Goal: Information Seeking & Learning: Learn about a topic

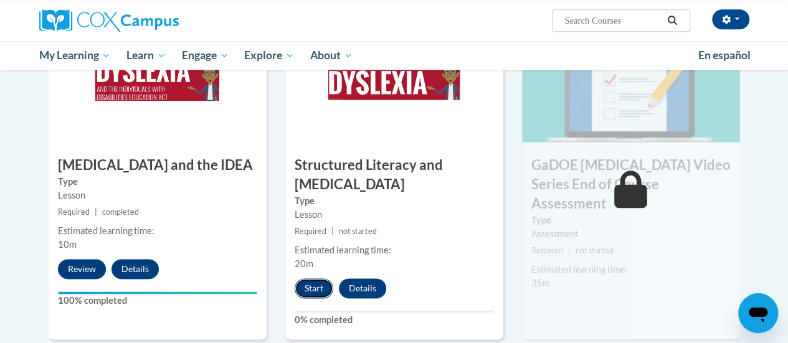
click at [321, 281] on button "Start" at bounding box center [314, 288] width 39 height 20
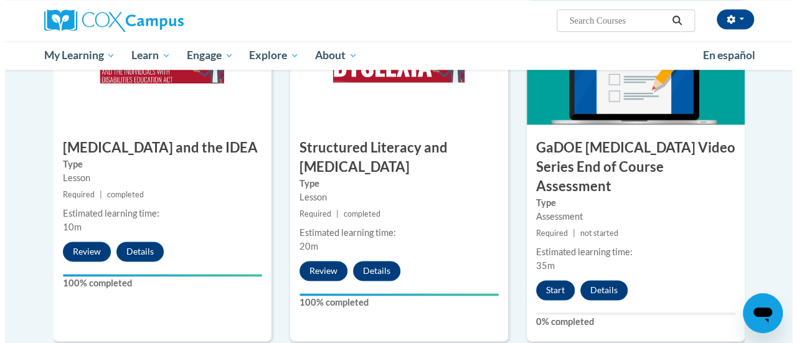
scroll to position [690, 0]
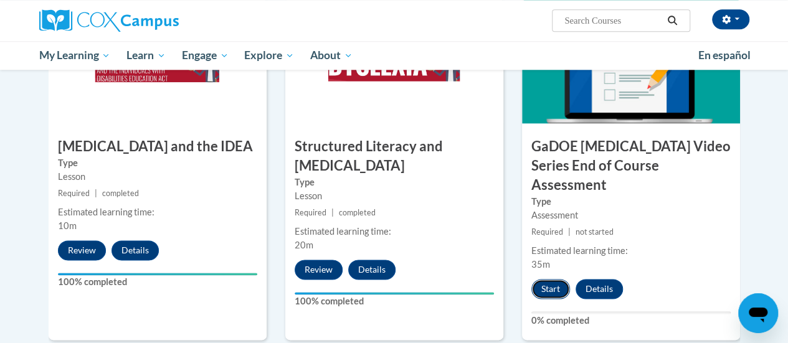
click at [557, 279] on button "Start" at bounding box center [550, 289] width 39 height 20
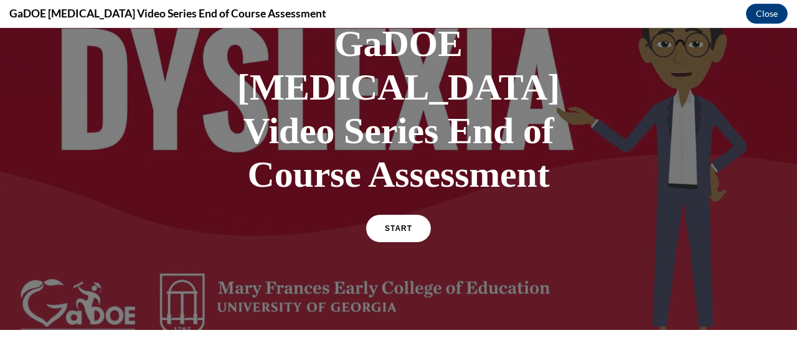
scroll to position [88, 0]
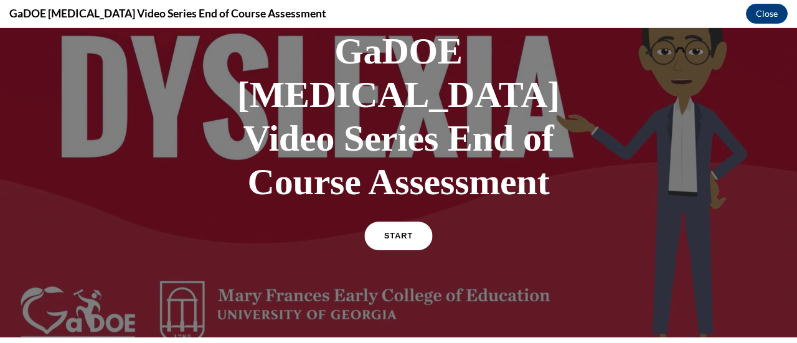
click at [378, 222] on link "START" at bounding box center [398, 236] width 68 height 29
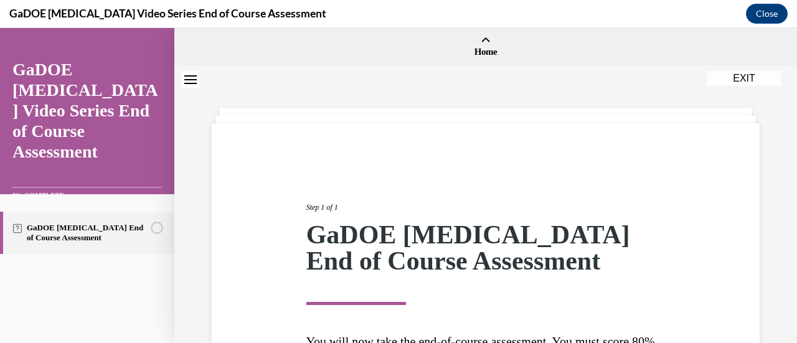
scroll to position [183, 0]
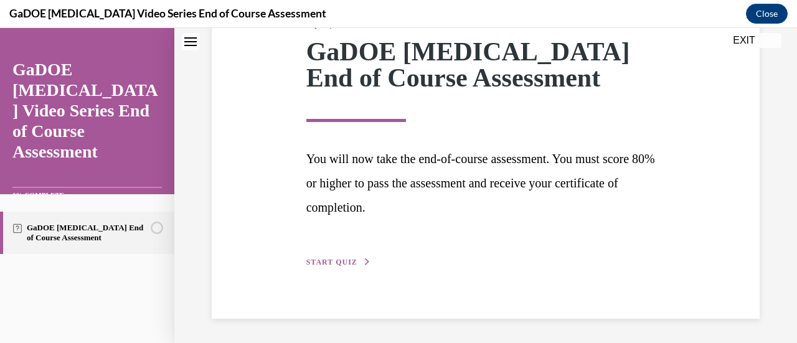
click at [333, 260] on span "START QUIZ" at bounding box center [332, 262] width 51 height 9
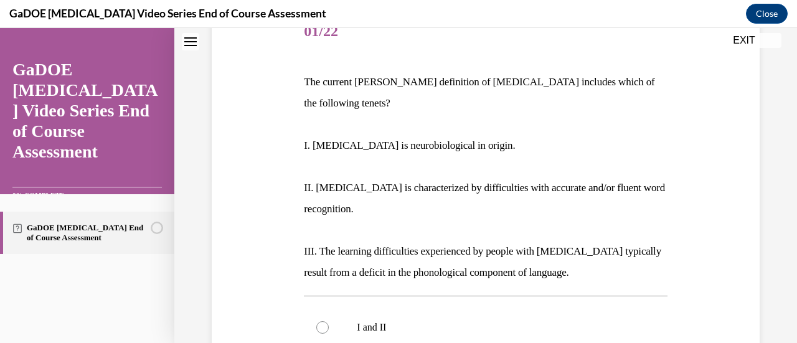
scroll to position [167, 0]
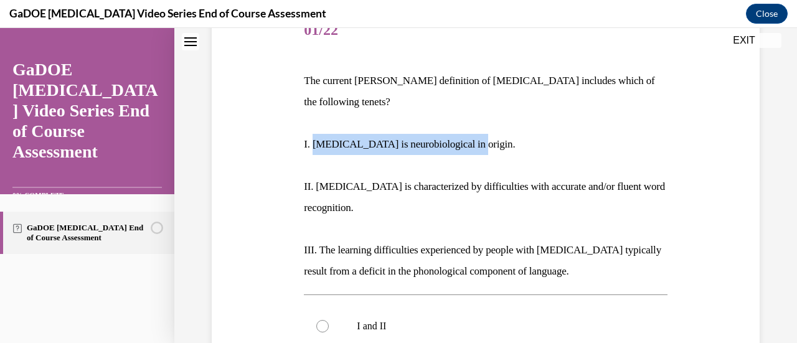
drag, startPoint x: 311, startPoint y: 121, endPoint x: 469, endPoint y: 116, distance: 158.3
click at [469, 134] on p "I. Dyslexia is neurobiological in origin." at bounding box center [485, 144] width 363 height 21
copy p "Dyslexia is neurobiological in origin"
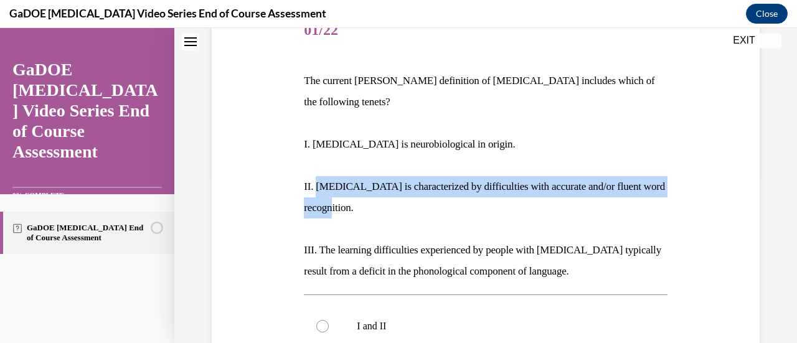
drag, startPoint x: 312, startPoint y: 168, endPoint x: 362, endPoint y: 189, distance: 54.4
click at [362, 189] on p "II. Dyslexia is characterized by difficulties with accurate and/or fluent word …" at bounding box center [485, 197] width 363 height 42
copy p "Dyslexia is characterized by difficulties with accurate and/or fluent word reco…"
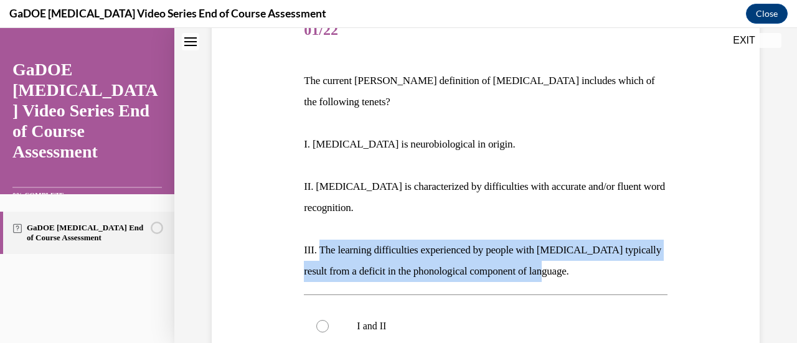
drag, startPoint x: 315, startPoint y: 225, endPoint x: 577, endPoint y: 243, distance: 262.3
click at [577, 243] on p "III. The learning difficulties experienced by people with dyslexia typically re…" at bounding box center [485, 261] width 363 height 42
copy p "The learning difficulties experienced by people with dyslexia typically result …"
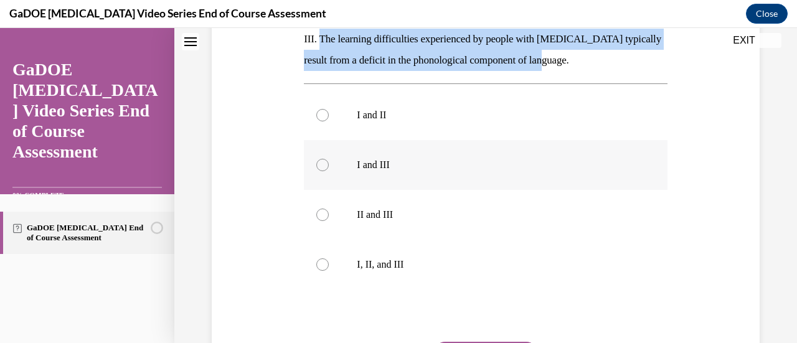
scroll to position [381, 0]
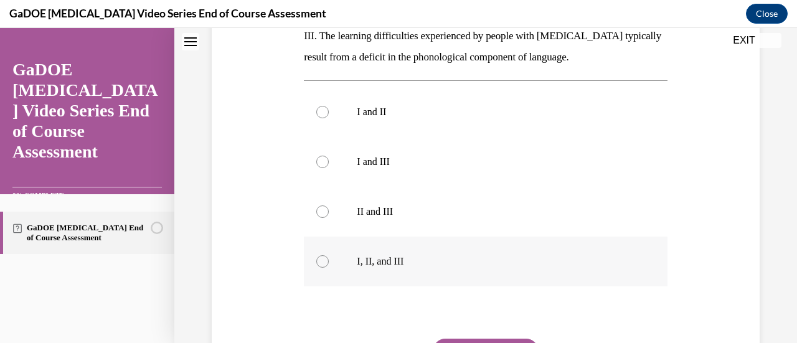
click at [326, 255] on div at bounding box center [322, 261] width 12 height 12
click at [326, 255] on input "I, II, and III" at bounding box center [322, 261] width 12 height 12
radio input "true"
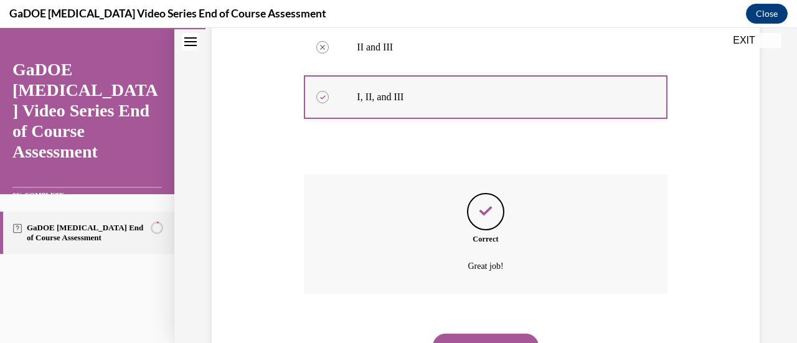
scroll to position [583, 0]
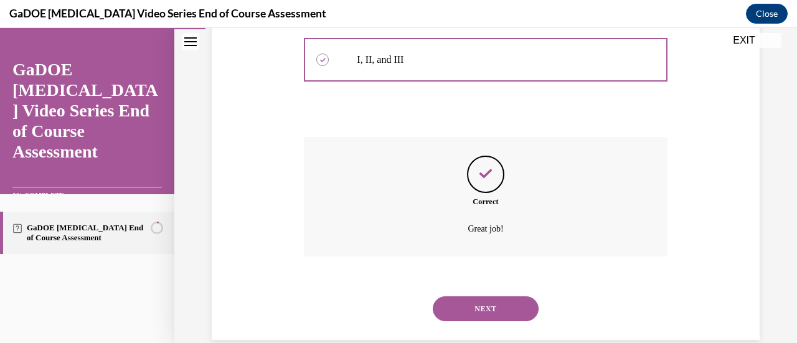
click at [474, 297] on button "NEXT" at bounding box center [486, 309] width 106 height 25
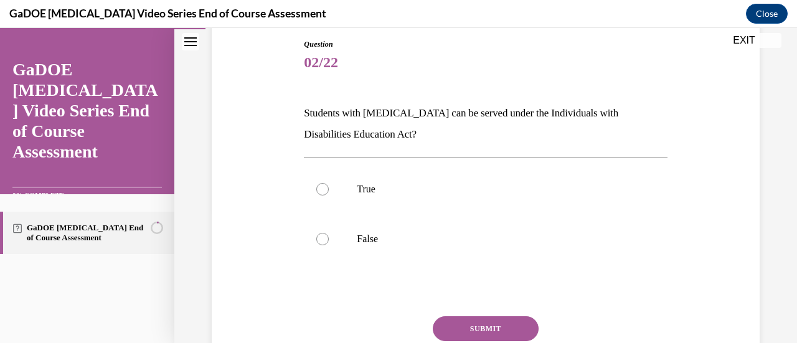
scroll to position [135, 0]
click at [304, 114] on p "Students with dyslexia can be served under the Individuals with Disabilities Ed…" at bounding box center [485, 123] width 363 height 42
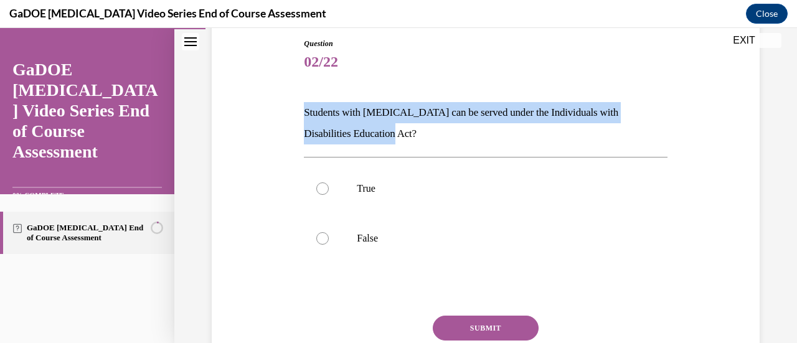
drag, startPoint x: 303, startPoint y: 112, endPoint x: 389, endPoint y: 125, distance: 87.1
click at [389, 125] on p "Students with dyslexia can be served under the Individuals with Disabilities Ed…" at bounding box center [485, 123] width 363 height 42
copy p "Students with dyslexia can be served under the Individuals with Disabilities Ed…"
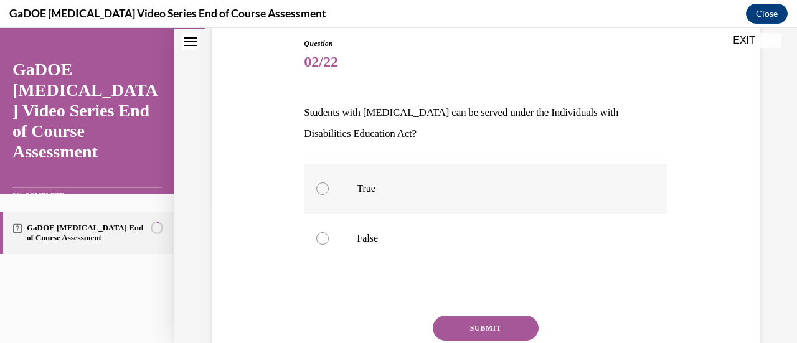
click at [326, 189] on div at bounding box center [322, 189] width 12 height 12
click at [326, 189] on input "True" at bounding box center [322, 189] width 12 height 12
radio input "true"
click at [494, 335] on button "SUBMIT" at bounding box center [486, 328] width 106 height 25
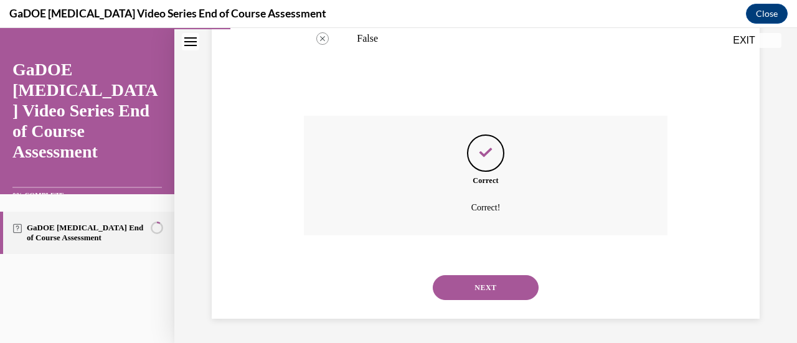
click at [493, 275] on button "NEXT" at bounding box center [486, 287] width 106 height 25
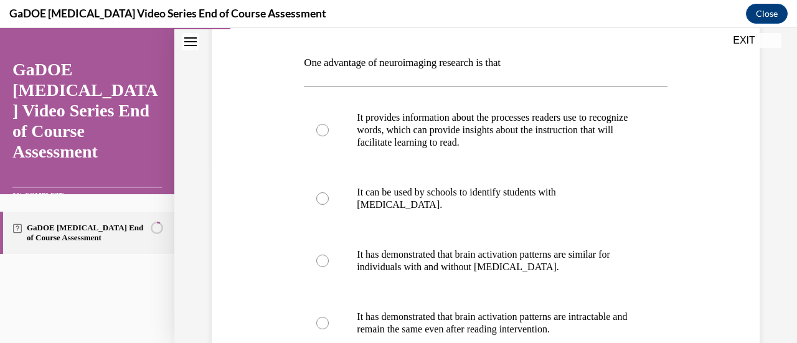
scroll to position [184, 0]
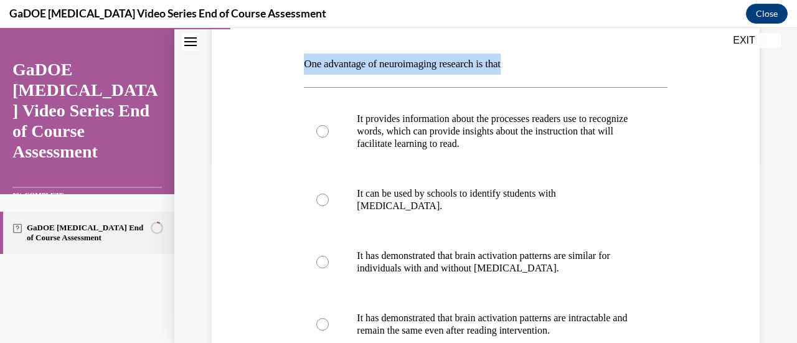
drag, startPoint x: 303, startPoint y: 60, endPoint x: 533, endPoint y: 63, distance: 229.9
click at [533, 63] on p "One advantage of neuroimaging research is that" at bounding box center [485, 64] width 363 height 21
copy p "One advantage of neuroimaging research is that"
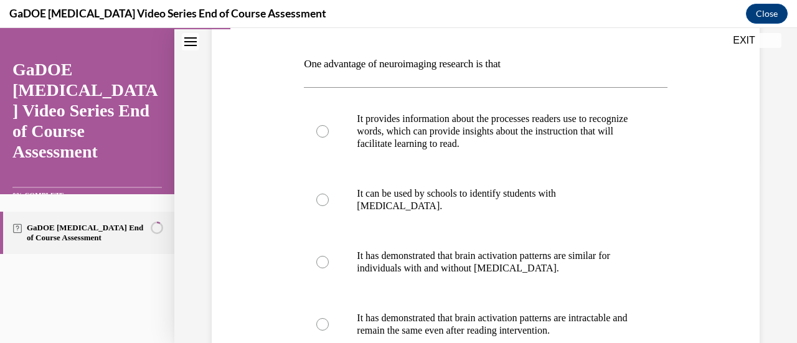
click at [245, 158] on div "Question 03/22 One advantage of neuroimaging research is that It provides infor…" at bounding box center [486, 231] width 554 height 558
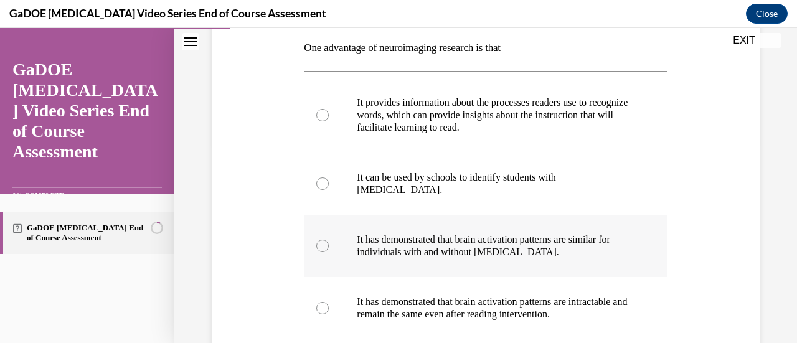
scroll to position [201, 0]
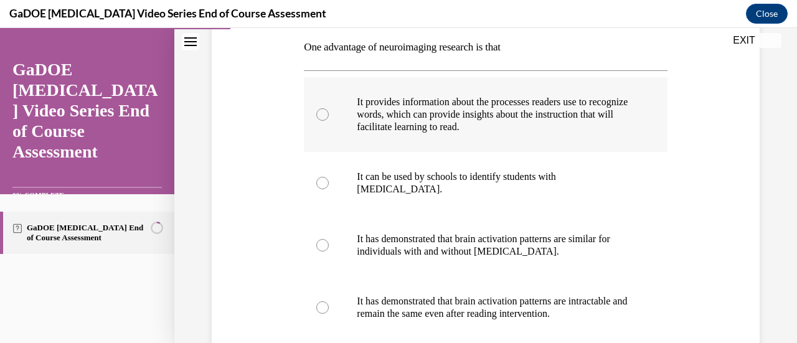
click at [317, 119] on div at bounding box center [322, 114] width 12 height 12
click at [317, 119] on input "It provides information about the processes readers use to recognize words, whi…" at bounding box center [322, 114] width 12 height 12
radio input "true"
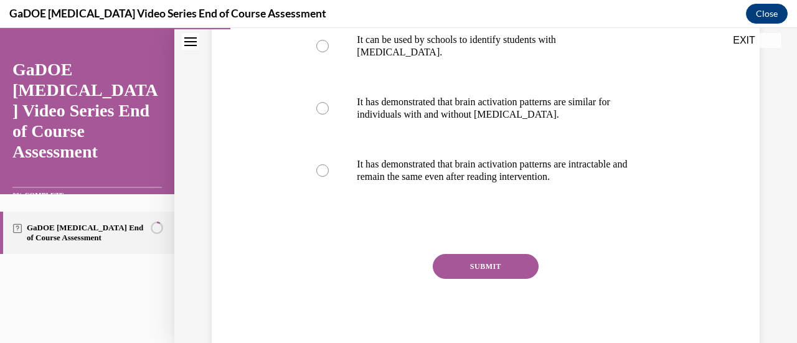
click at [475, 257] on button "SUBMIT" at bounding box center [486, 266] width 106 height 25
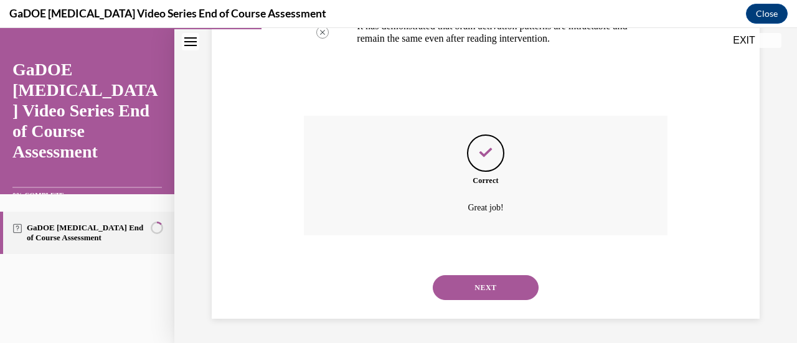
click at [475, 293] on button "NEXT" at bounding box center [486, 287] width 106 height 25
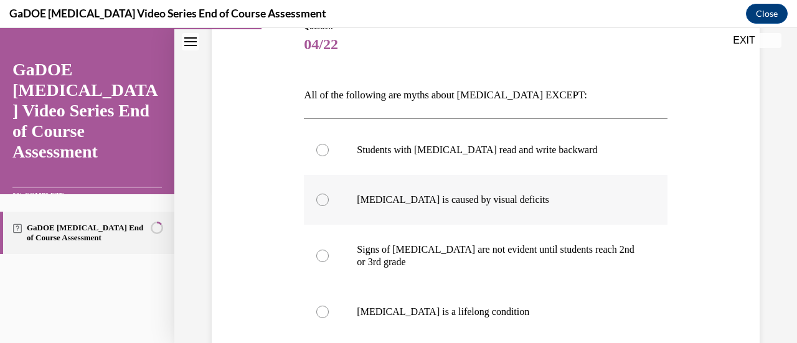
scroll to position [153, 0]
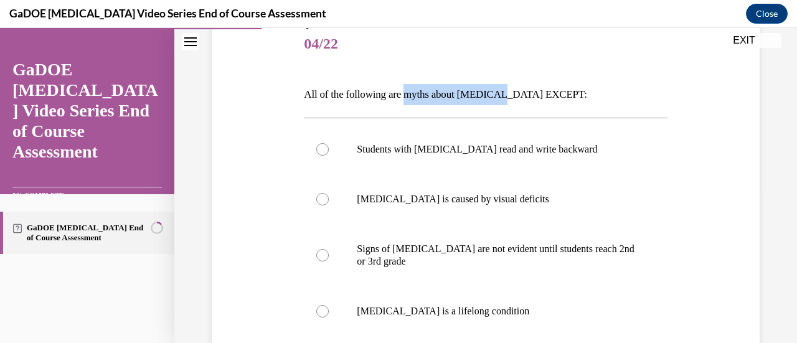
drag, startPoint x: 407, startPoint y: 94, endPoint x: 503, endPoint y: 88, distance: 96.1
click at [503, 88] on p "All of the following are myths about dyslexia EXCEPT:" at bounding box center [485, 94] width 363 height 21
copy p "myths about dyslexia"
click at [325, 307] on div at bounding box center [322, 311] width 12 height 12
click at [325, 307] on input "Dyslexia is a lifelong condition" at bounding box center [322, 311] width 12 height 12
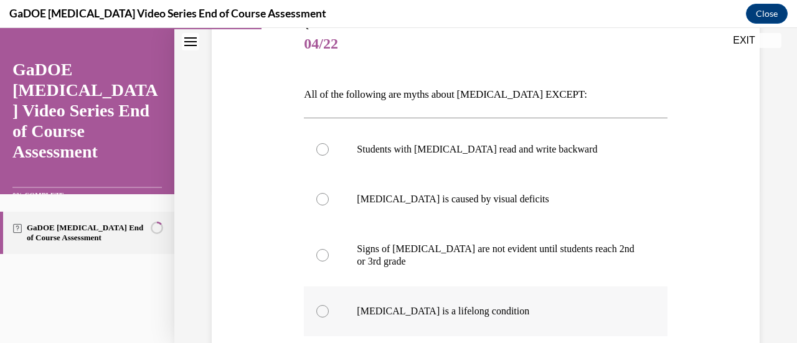
radio input "true"
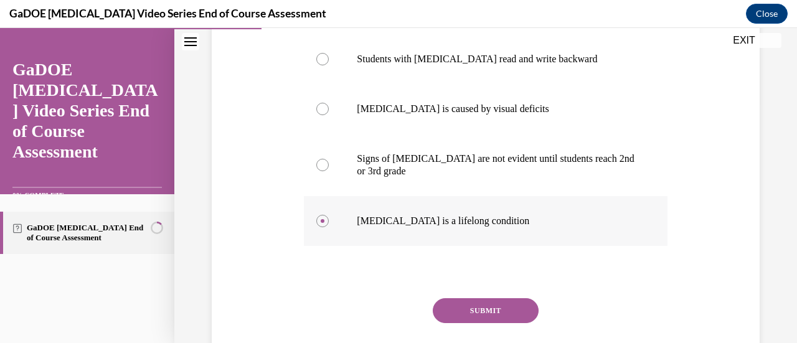
scroll to position [244, 0]
click at [462, 311] on button "SUBMIT" at bounding box center [486, 310] width 106 height 25
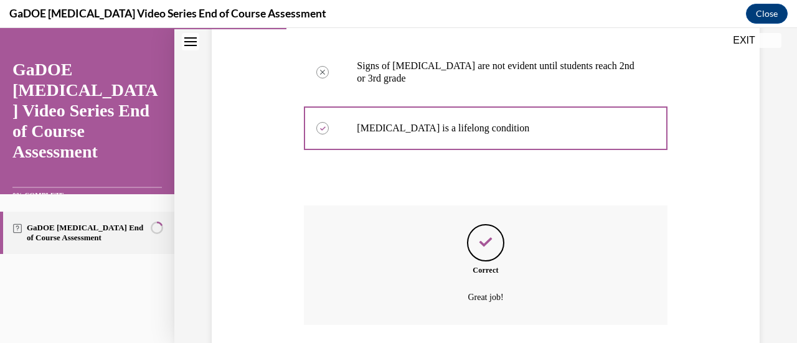
scroll to position [340, 0]
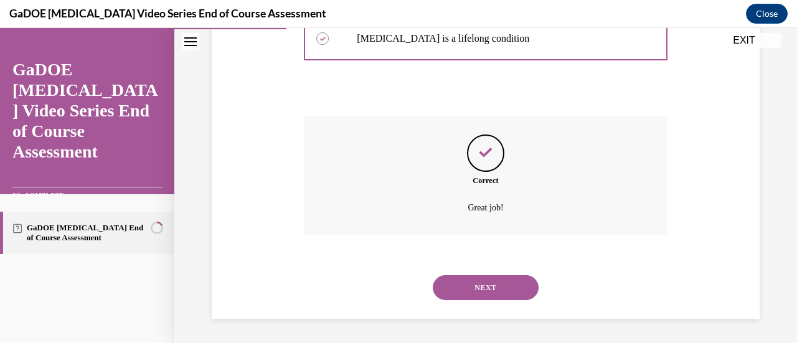
click at [495, 287] on button "NEXT" at bounding box center [486, 287] width 106 height 25
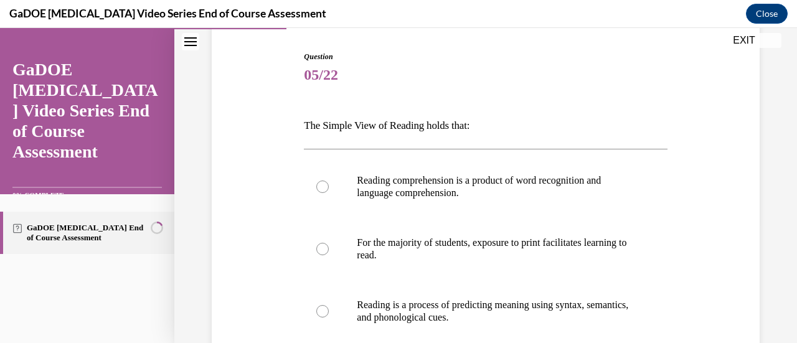
scroll to position [125, 0]
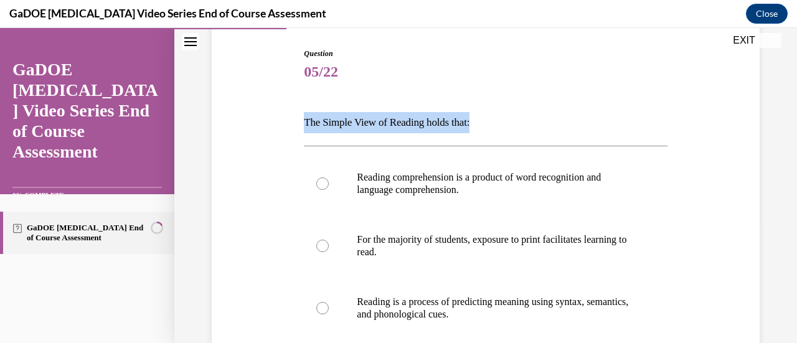
drag, startPoint x: 303, startPoint y: 120, endPoint x: 478, endPoint y: 118, distance: 175.7
click at [478, 118] on p "The Simple View of Reading holds that:" at bounding box center [485, 122] width 363 height 21
copy p "The Simple View of Reading holds that:"
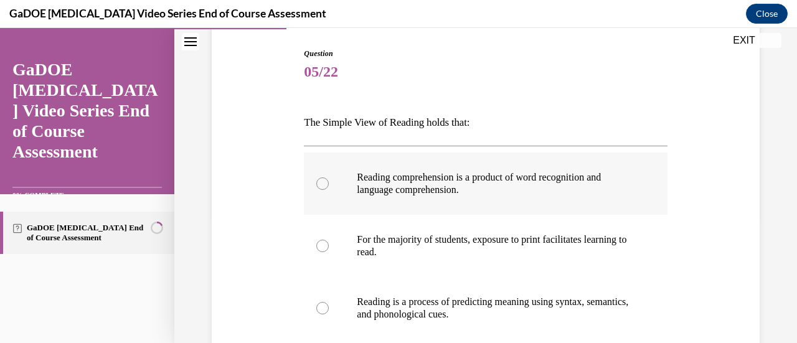
click at [507, 192] on p "Reading comprehension is a product of word recognition and language comprehensi…" at bounding box center [496, 183] width 279 height 25
click at [329, 190] on input "Reading comprehension is a product of word recognition and language comprehensi…" at bounding box center [322, 184] width 12 height 12
radio input "true"
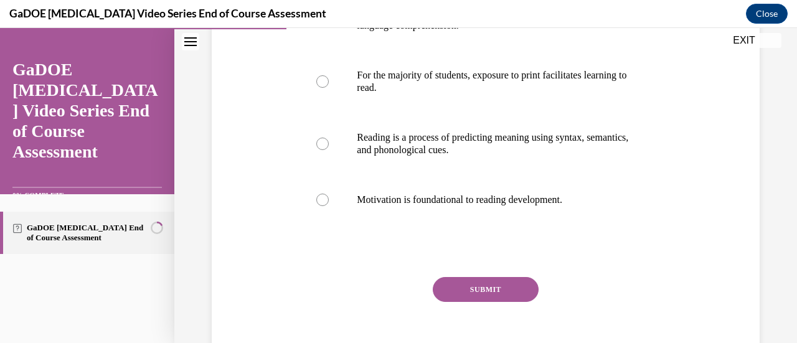
scroll to position [290, 0]
click at [471, 290] on button "SUBMIT" at bounding box center [486, 289] width 106 height 25
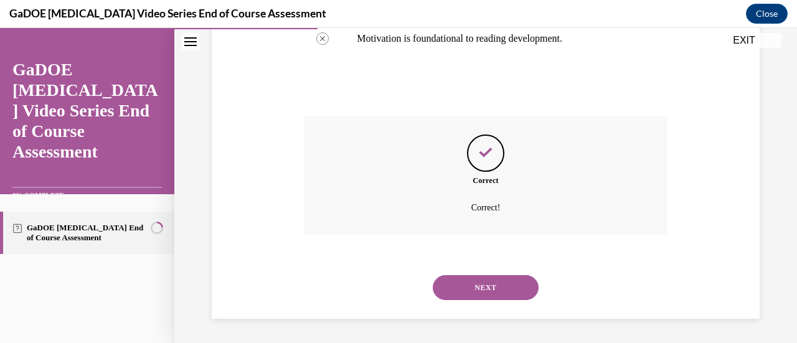
click at [473, 290] on button "NEXT" at bounding box center [486, 287] width 106 height 25
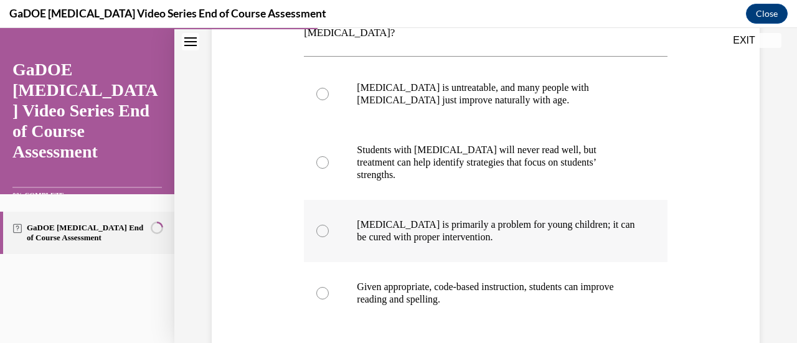
scroll to position [237, 0]
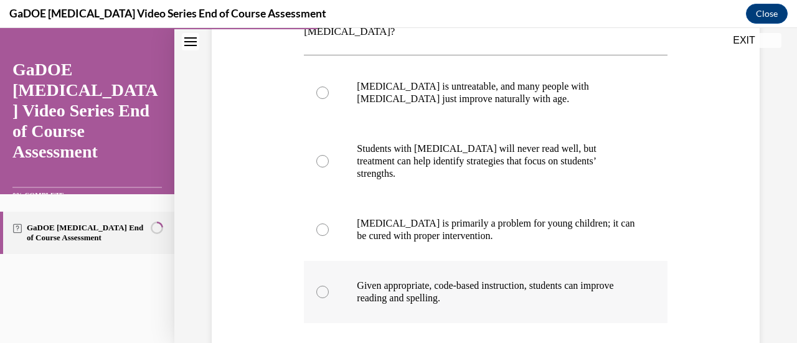
click at [321, 286] on div at bounding box center [322, 292] width 12 height 12
click at [321, 286] on input "Given appropriate, code-based instruction, students can improve reading and spe…" at bounding box center [322, 292] width 12 height 12
radio input "true"
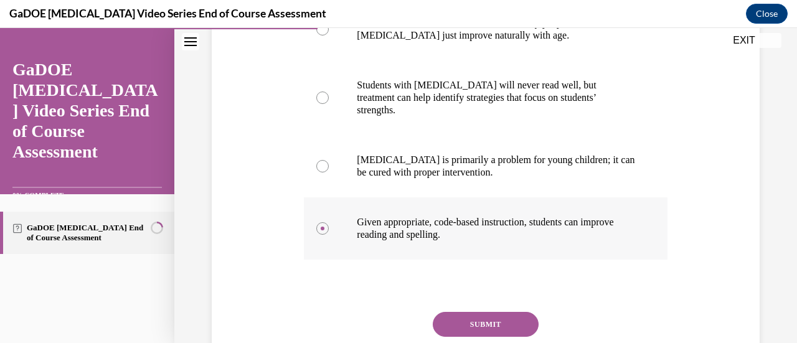
scroll to position [325, 0]
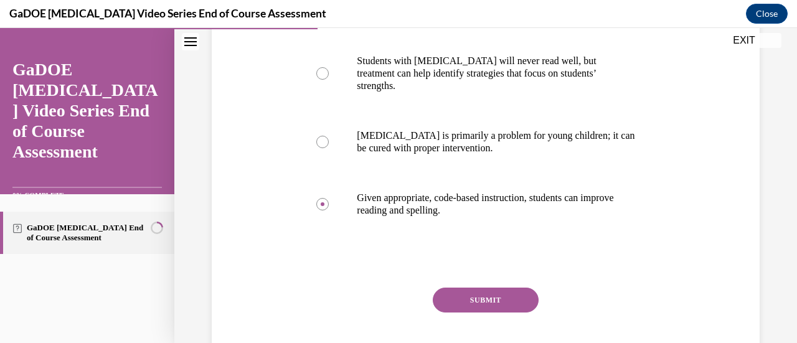
click at [496, 288] on button "SUBMIT" at bounding box center [486, 300] width 106 height 25
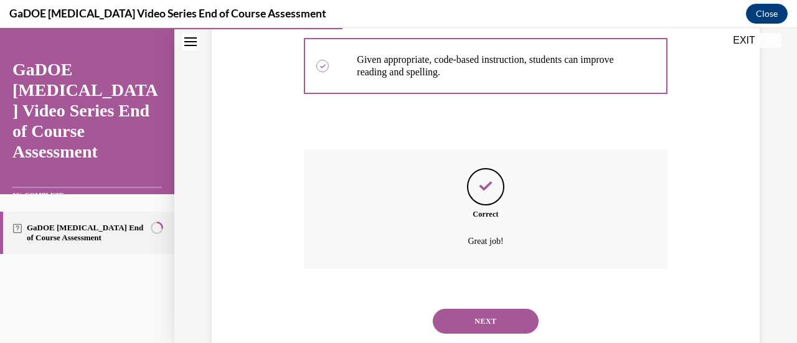
click at [481, 309] on button "NEXT" at bounding box center [486, 321] width 106 height 25
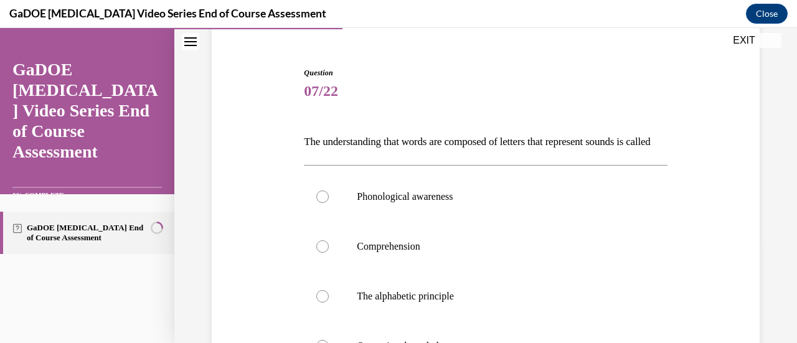
scroll to position [110, 0]
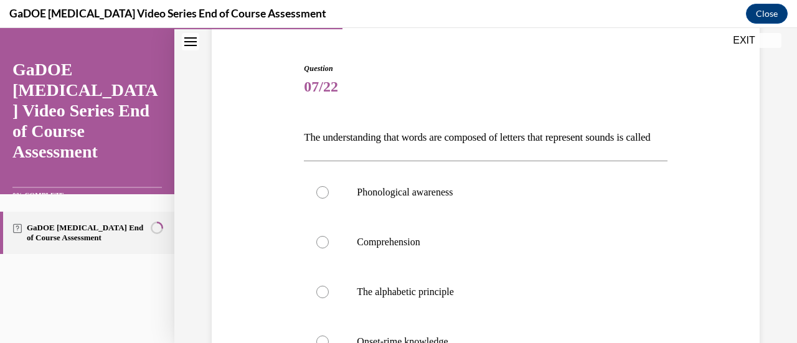
drag, startPoint x: 304, startPoint y: 138, endPoint x: 344, endPoint y: 154, distance: 43.0
click at [344, 148] on p "The understanding that words are composed of letters that represent sounds is c…" at bounding box center [485, 137] width 363 height 21
copy p "The understanding that words are composed of letters that represent sounds is c…"
click at [249, 198] on div "Question 07/22 The understanding that words are composed of letters that repres…" at bounding box center [486, 274] width 554 height 496
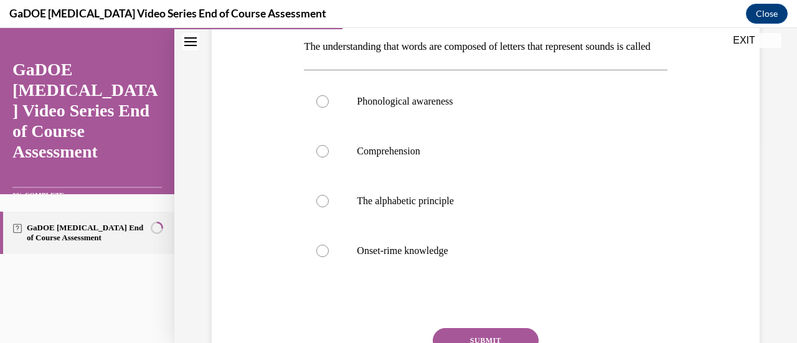
scroll to position [202, 0]
click at [320, 207] on div at bounding box center [322, 200] width 12 height 12
click at [320, 207] on input "The alphabetic principle" at bounding box center [322, 200] width 12 height 12
radio input "true"
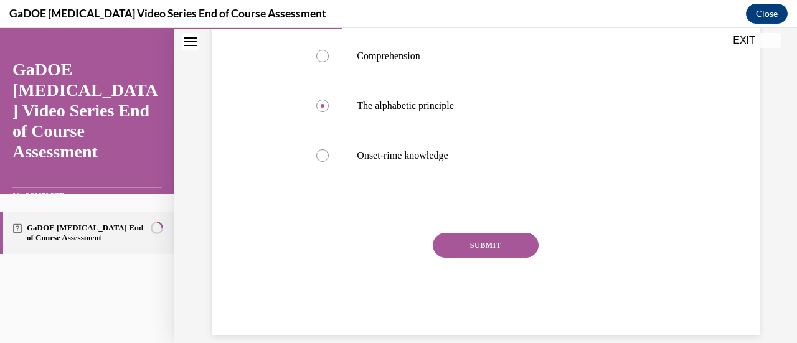
click at [445, 258] on button "SUBMIT" at bounding box center [486, 245] width 106 height 25
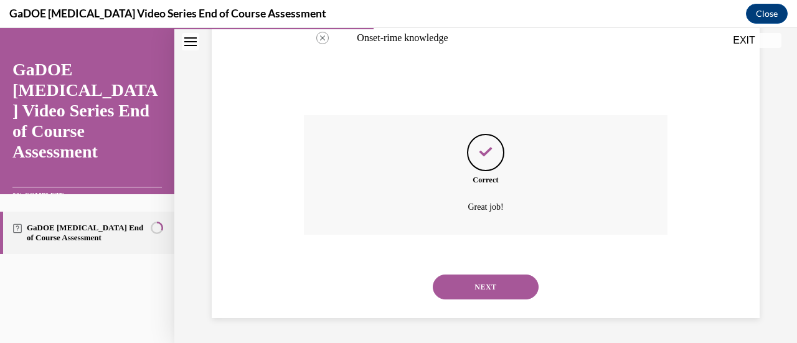
scroll to position [434, 0]
click at [460, 283] on button "NEXT" at bounding box center [486, 287] width 106 height 25
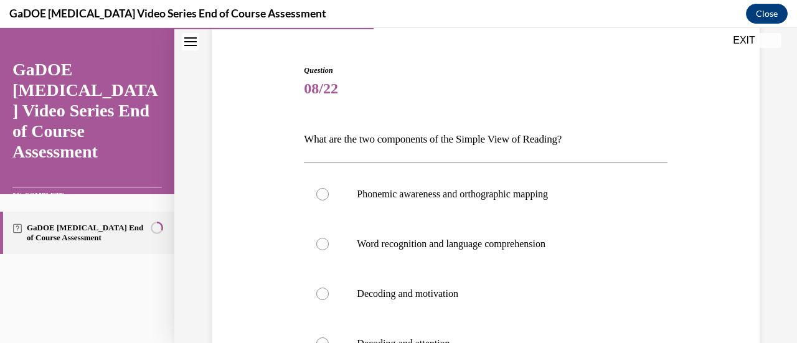
scroll to position [109, 0]
click at [316, 244] on div at bounding box center [322, 243] width 12 height 12
click at [316, 244] on input "Word recognition and language comprehension" at bounding box center [322, 243] width 12 height 12
radio input "true"
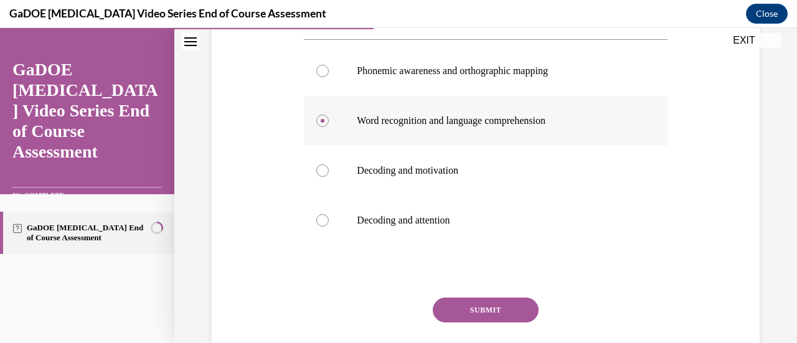
scroll to position [275, 0]
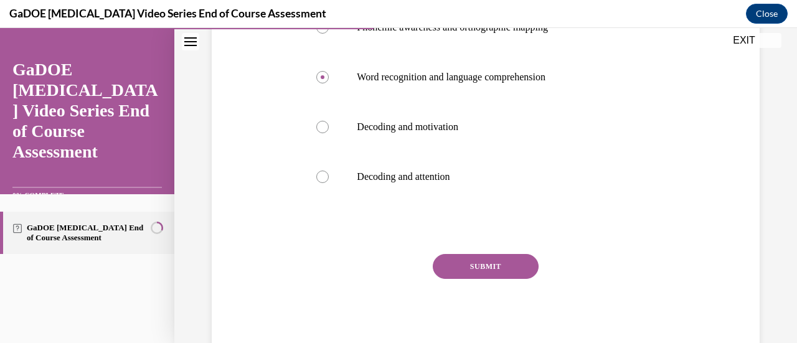
click at [455, 269] on button "SUBMIT" at bounding box center [486, 266] width 106 height 25
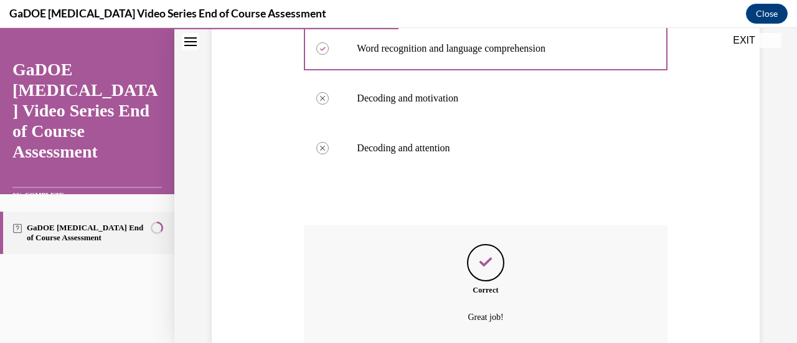
scroll to position [304, 0]
click at [480, 270] on icon "Feedback" at bounding box center [486, 262] width 19 height 19
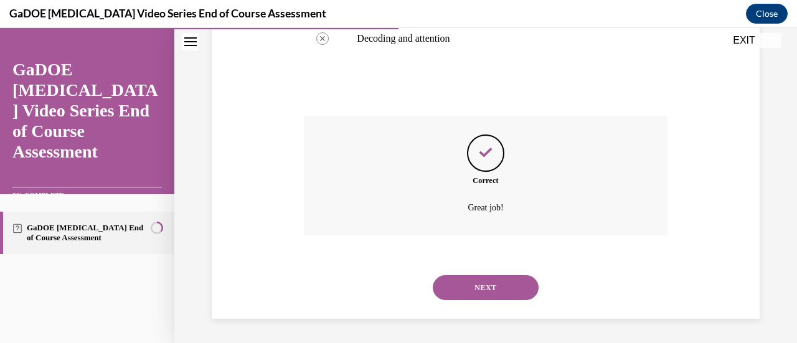
scroll to position [412, 0]
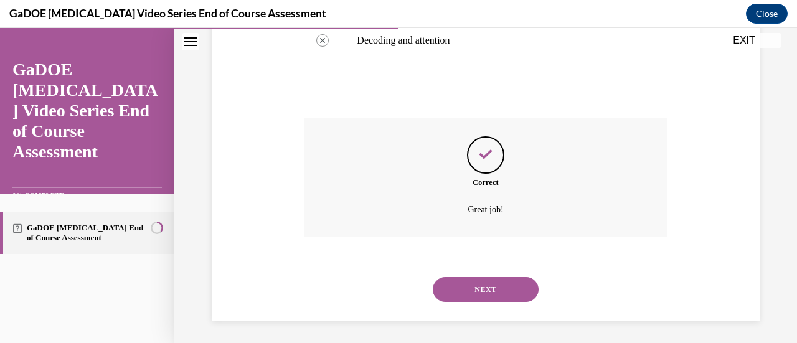
click at [480, 287] on button "NEXT" at bounding box center [486, 289] width 106 height 25
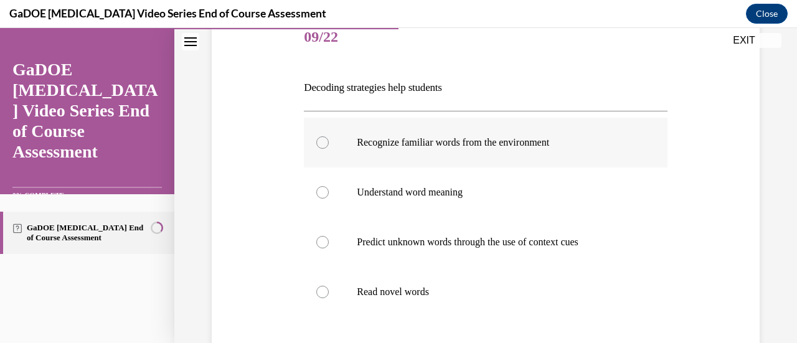
scroll to position [159, 0]
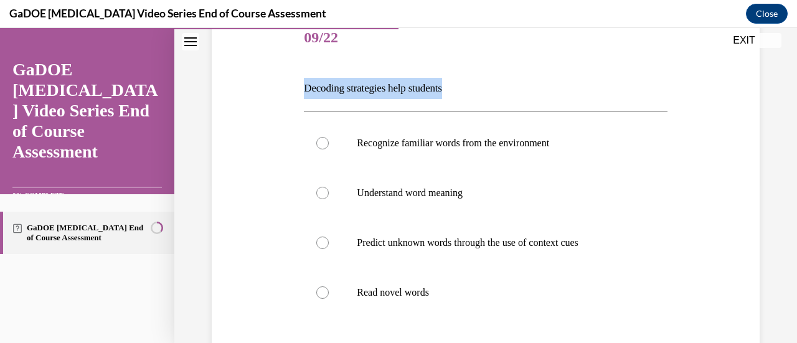
drag, startPoint x: 295, startPoint y: 90, endPoint x: 463, endPoint y: 98, distance: 168.4
click at [463, 98] on div "Question 09/22 Decoding strategies help students Recognize familiar words from …" at bounding box center [486, 224] width 554 height 496
copy p "Decoding strategies help students"
click at [230, 100] on div "Question 09/22 Decoding strategies help students Recognize familiar words from …" at bounding box center [486, 224] width 554 height 496
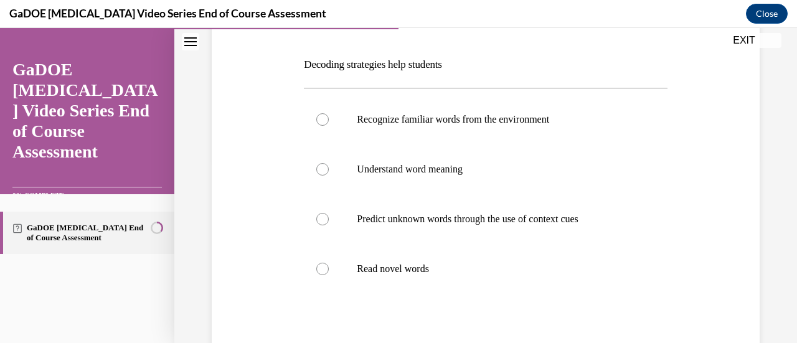
scroll to position [183, 0]
click at [326, 170] on div at bounding box center [322, 169] width 12 height 12
click at [326, 170] on input "Understand word meaning" at bounding box center [322, 169] width 12 height 12
radio input "true"
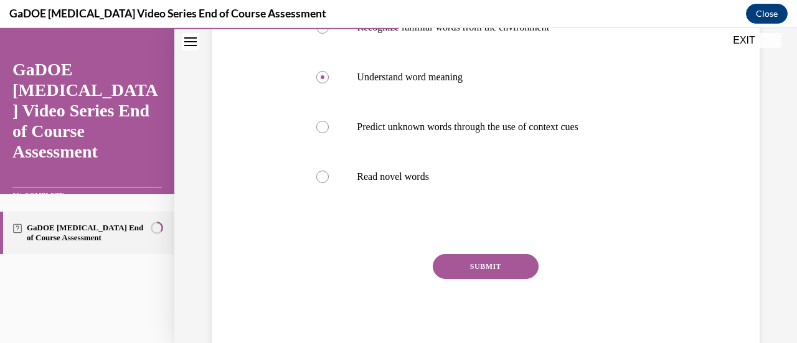
click at [482, 273] on button "SUBMIT" at bounding box center [486, 266] width 106 height 25
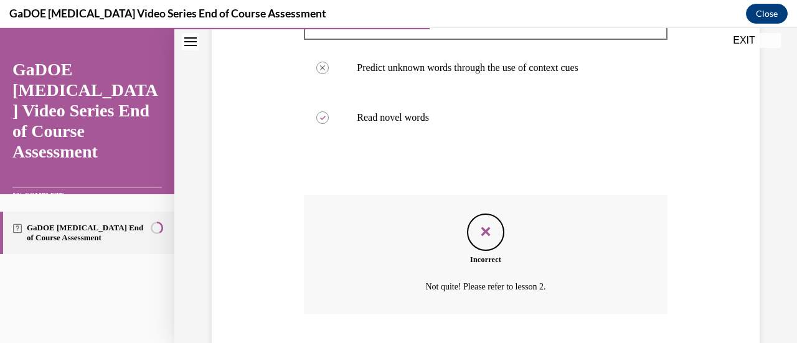
scroll to position [340, 0]
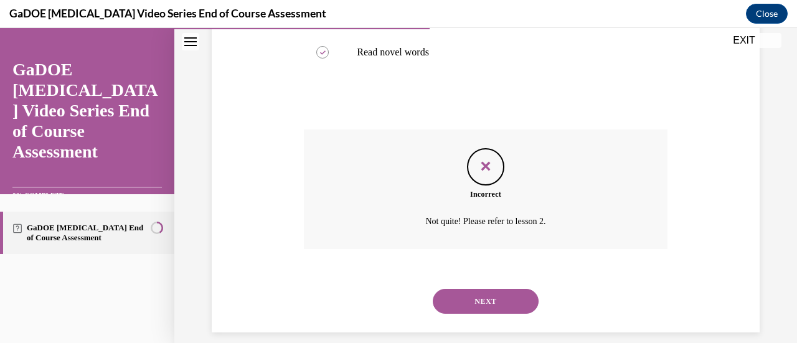
click at [468, 312] on button "NEXT" at bounding box center [486, 301] width 106 height 25
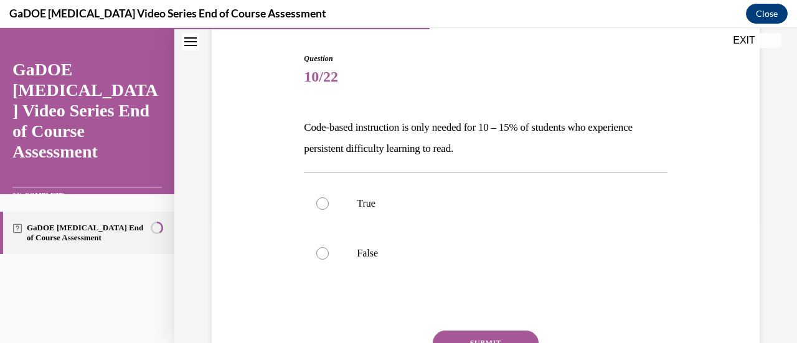
scroll to position [125, 0]
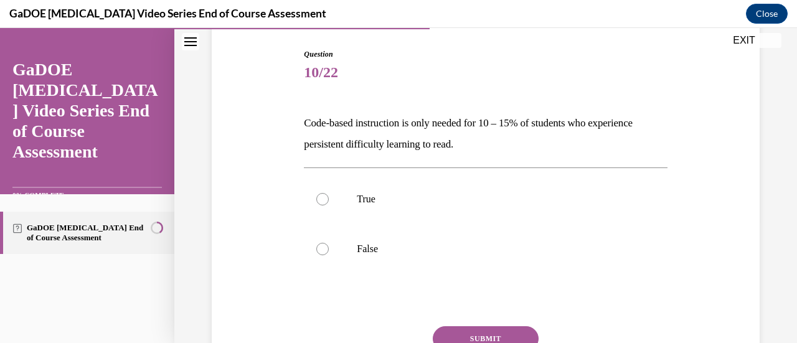
drag, startPoint x: 305, startPoint y: 123, endPoint x: 525, endPoint y: 140, distance: 220.0
click at [525, 140] on p "Code-based instruction is only needed for 10 – 15% of students who experience p…" at bounding box center [485, 134] width 363 height 42
copy p "Code-based instruction is only needed for 10 – 15% of students who experience p…"
click at [319, 249] on div at bounding box center [322, 249] width 12 height 12
click at [319, 249] on input "False" at bounding box center [322, 249] width 12 height 12
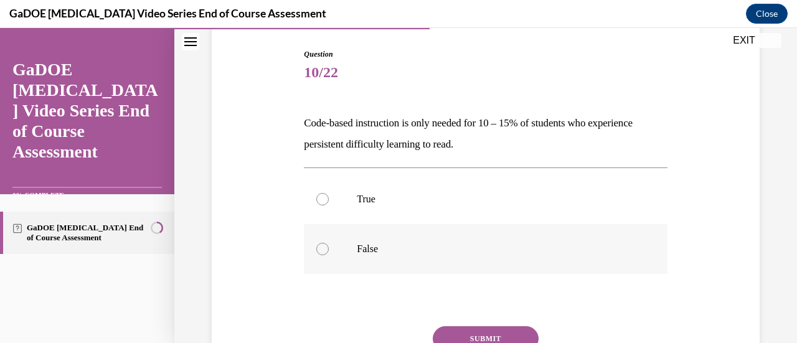
radio input "true"
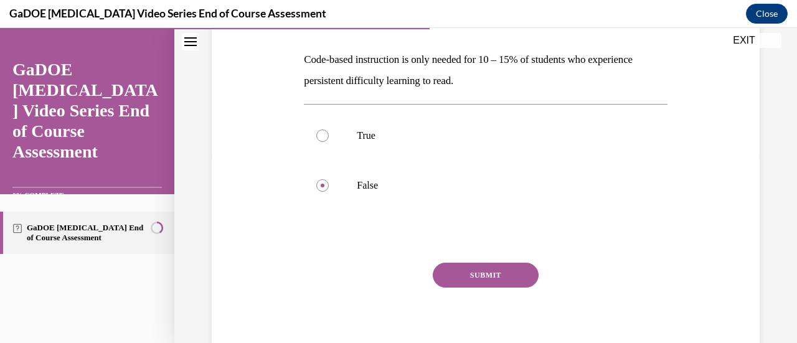
click at [485, 278] on button "SUBMIT" at bounding box center [486, 275] width 106 height 25
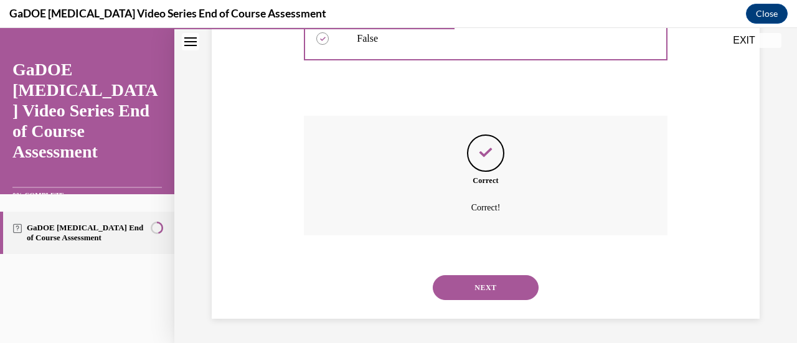
click at [485, 278] on button "NEXT" at bounding box center [486, 287] width 106 height 25
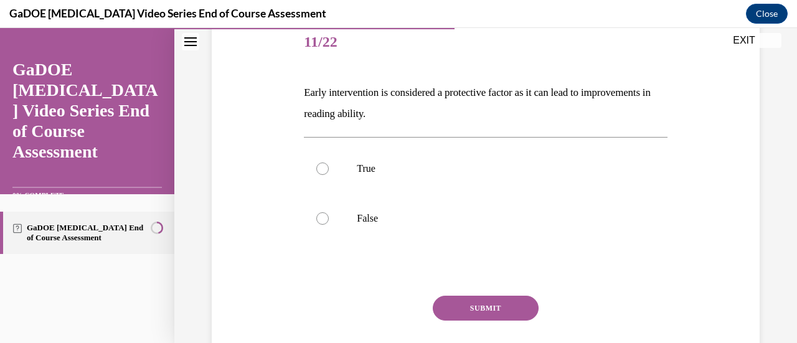
scroll to position [155, 0]
click at [323, 167] on div at bounding box center [322, 169] width 12 height 12
click at [323, 167] on input "True" at bounding box center [322, 169] width 12 height 12
radio input "true"
click at [452, 302] on button "SUBMIT" at bounding box center [486, 308] width 106 height 25
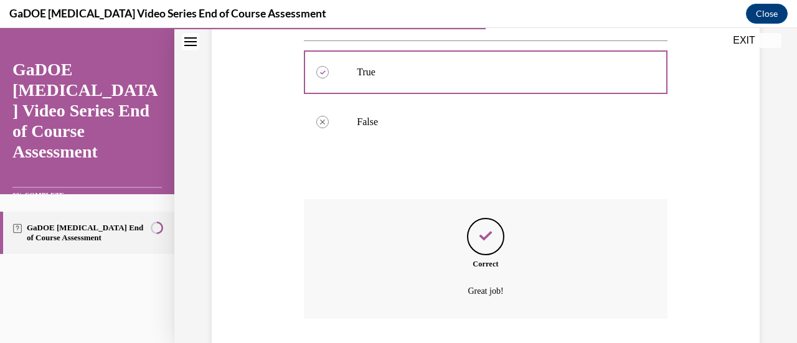
scroll to position [255, 0]
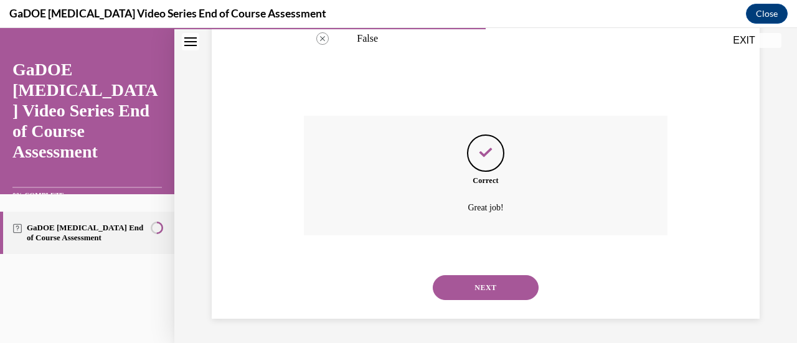
click at [477, 287] on button "NEXT" at bounding box center [486, 287] width 106 height 25
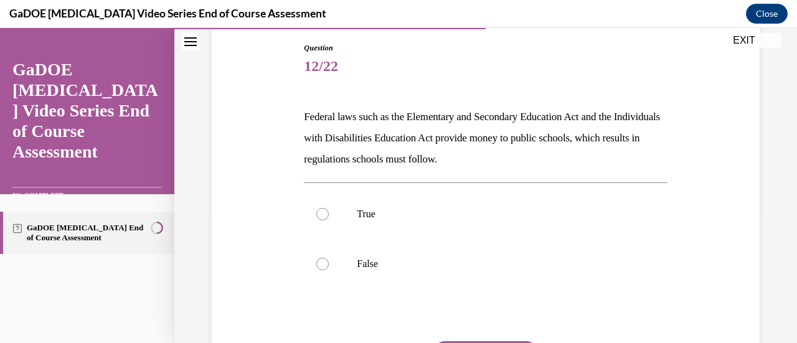
scroll to position [141, 0]
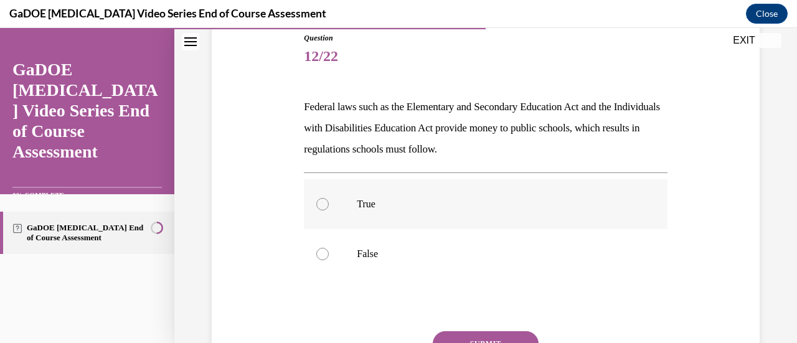
click at [321, 209] on div at bounding box center [322, 204] width 12 height 12
click at [321, 209] on input "True" at bounding box center [322, 204] width 12 height 12
radio input "true"
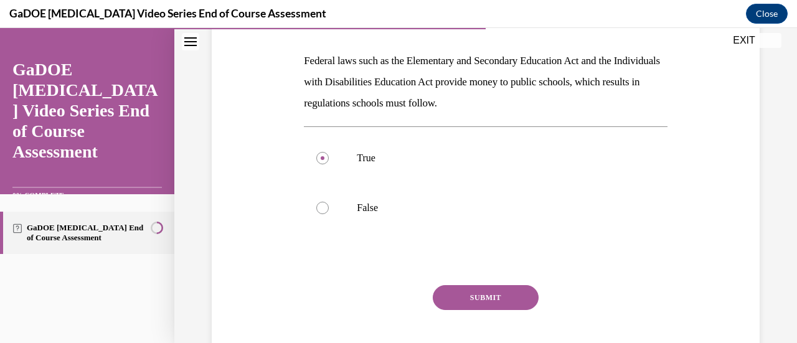
click at [464, 288] on button "SUBMIT" at bounding box center [486, 297] width 106 height 25
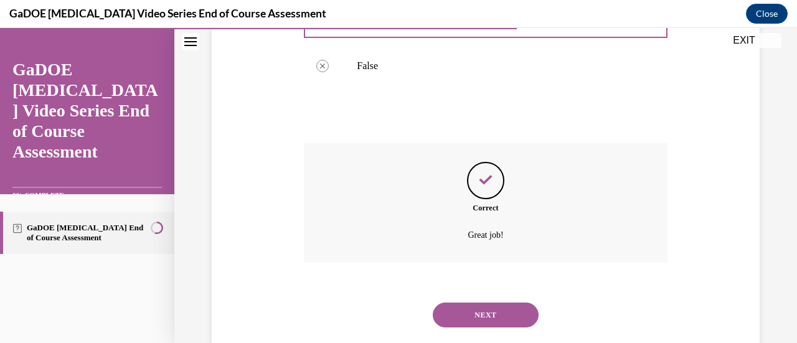
click at [467, 309] on button "NEXT" at bounding box center [486, 315] width 106 height 25
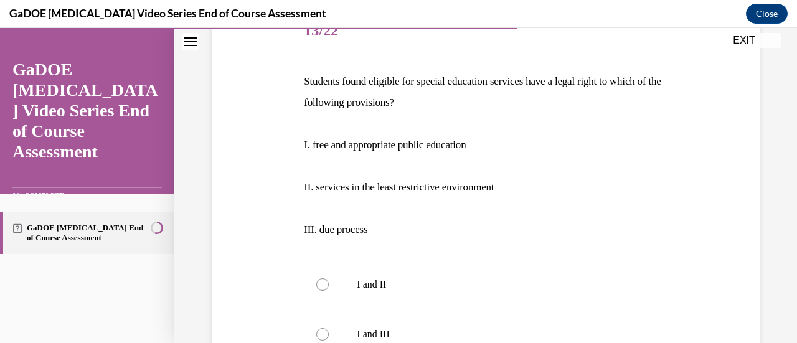
scroll to position [168, 0]
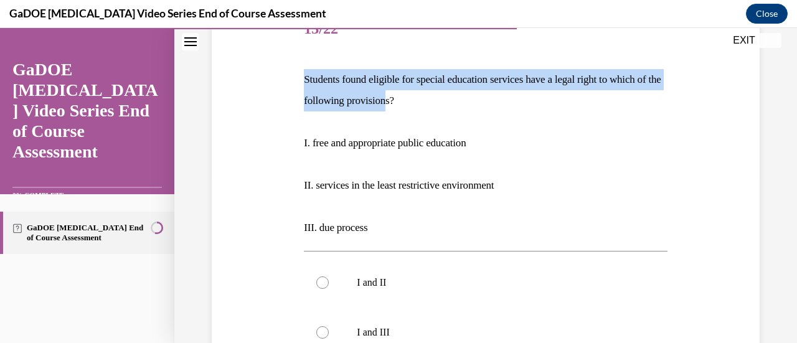
drag, startPoint x: 305, startPoint y: 76, endPoint x: 449, endPoint y: 103, distance: 146.5
click at [449, 103] on p "Students found eligible for special education services have a legal right to wh…" at bounding box center [485, 90] width 363 height 42
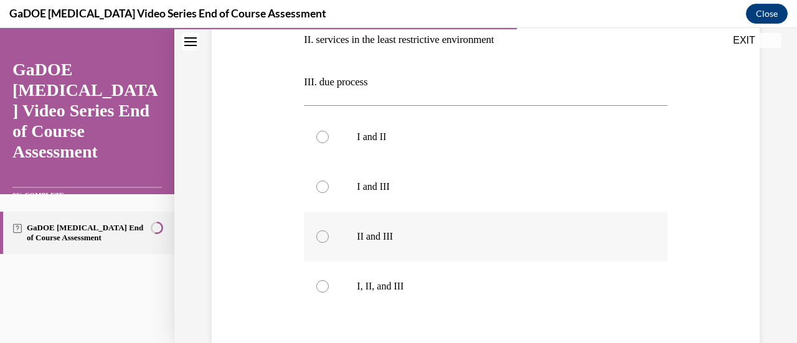
scroll to position [315, 0]
click at [322, 288] on div at bounding box center [322, 286] width 12 height 12
click at [322, 288] on input "I, II, and III" at bounding box center [322, 286] width 12 height 12
radio input "true"
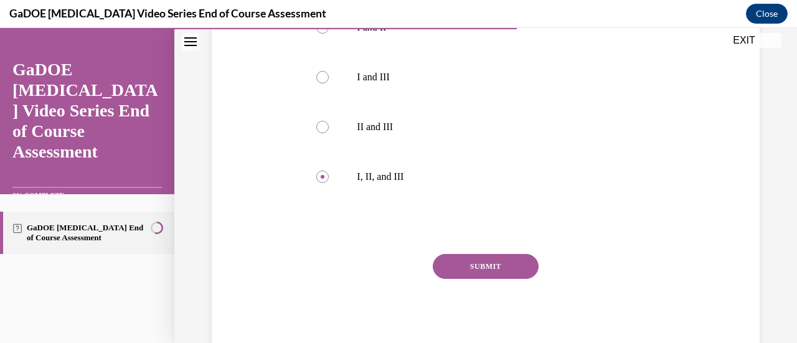
click at [485, 272] on button "SUBMIT" at bounding box center [486, 266] width 106 height 25
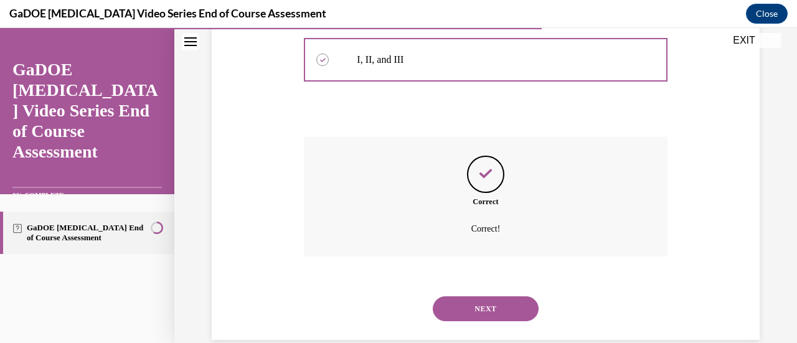
scroll to position [562, 0]
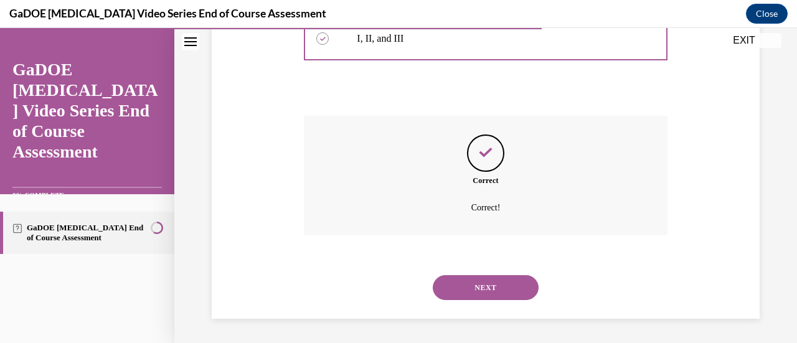
click at [485, 272] on div "NEXT" at bounding box center [485, 288] width 363 height 50
click at [480, 289] on button "NEXT" at bounding box center [486, 287] width 106 height 25
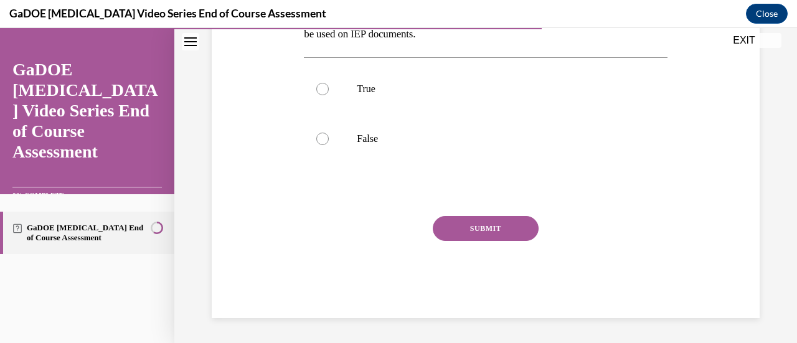
scroll to position [38, 0]
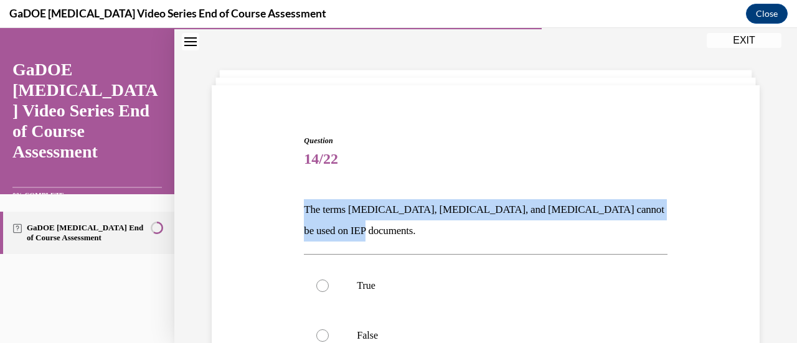
drag, startPoint x: 303, startPoint y: 207, endPoint x: 368, endPoint y: 230, distance: 68.6
click at [368, 230] on p "The terms dyslexia, dyscalculia, and dysgraphia cannot be used on IEP documents." at bounding box center [485, 220] width 363 height 42
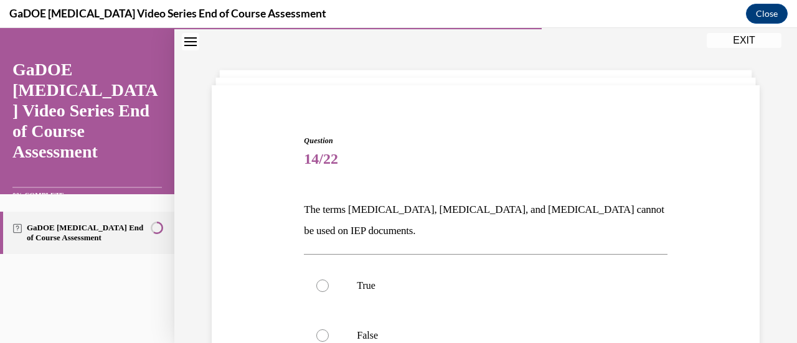
click at [370, 121] on div "Question 14/22 The terms dyslexia, dyscalculia, and dysgraphia cannot be used o…" at bounding box center [485, 315] width 369 height 399
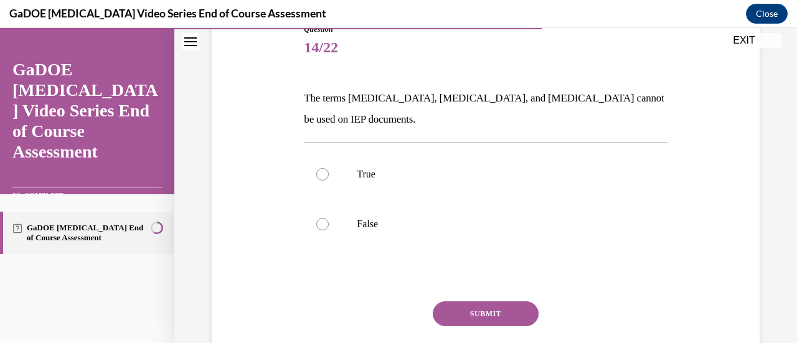
scroll to position [152, 0]
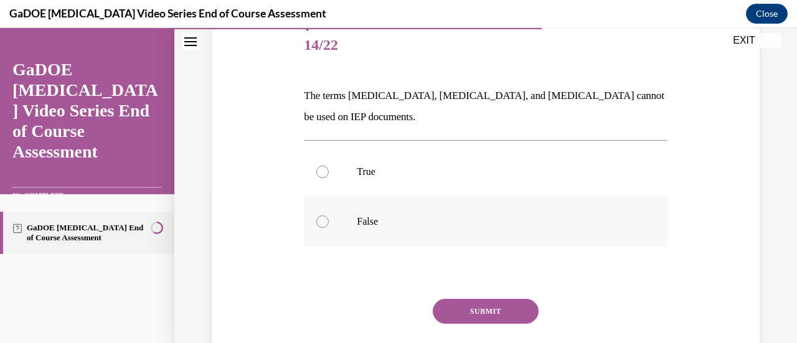
click at [323, 214] on label "False" at bounding box center [485, 222] width 363 height 50
click at [323, 216] on input "False" at bounding box center [322, 222] width 12 height 12
radio input "true"
click at [480, 311] on button "SUBMIT" at bounding box center [486, 311] width 106 height 25
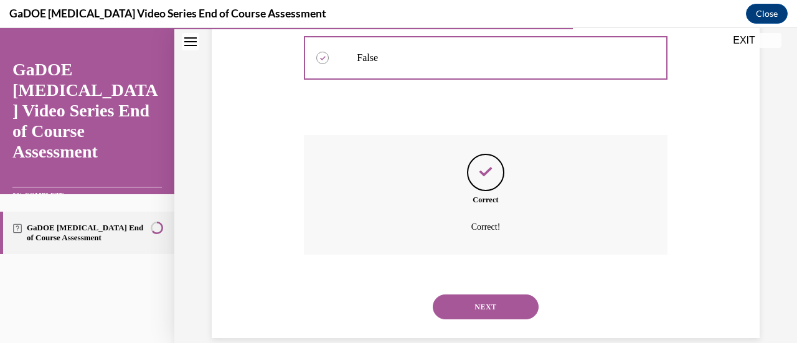
click at [480, 304] on button "NEXT" at bounding box center [486, 307] width 106 height 25
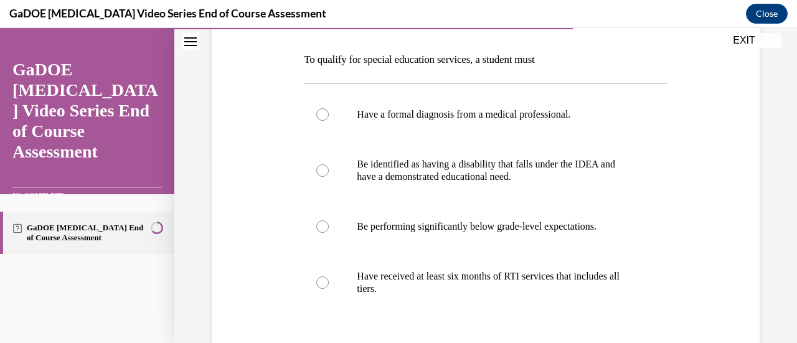
scroll to position [182, 0]
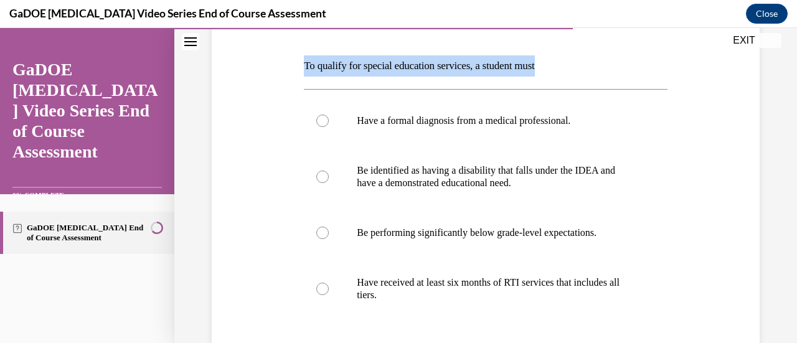
drag, startPoint x: 303, startPoint y: 63, endPoint x: 556, endPoint y: 55, distance: 253.7
click at [556, 55] on p "To qualify for special education services, a student must" at bounding box center [485, 65] width 363 height 21
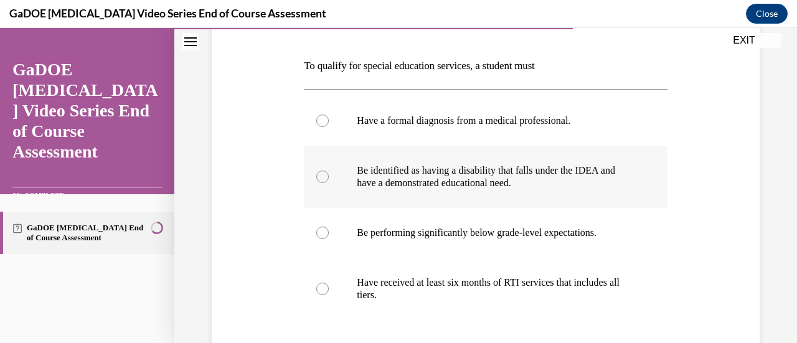
click at [322, 178] on div at bounding box center [322, 177] width 12 height 12
click at [322, 178] on input "Be identified as having a disability that falls under the IDEA and have a demon…" at bounding box center [322, 177] width 12 height 12
radio input "true"
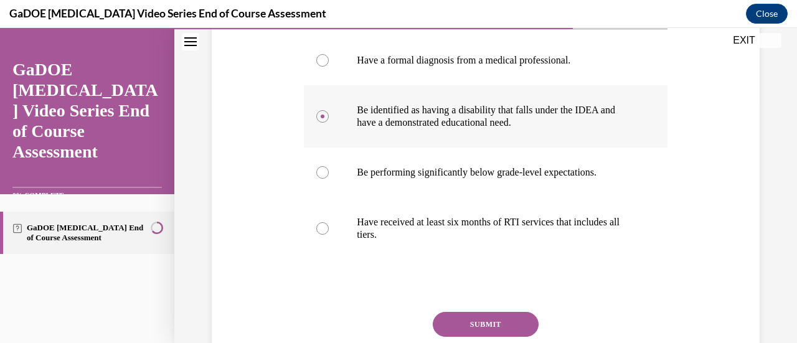
scroll to position [243, 0]
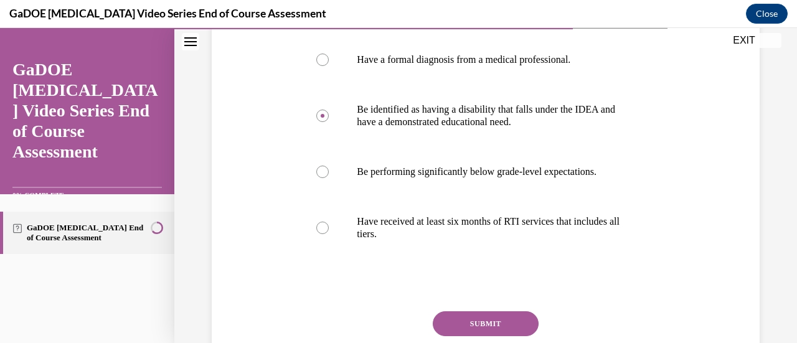
click at [477, 320] on button "SUBMIT" at bounding box center [486, 323] width 106 height 25
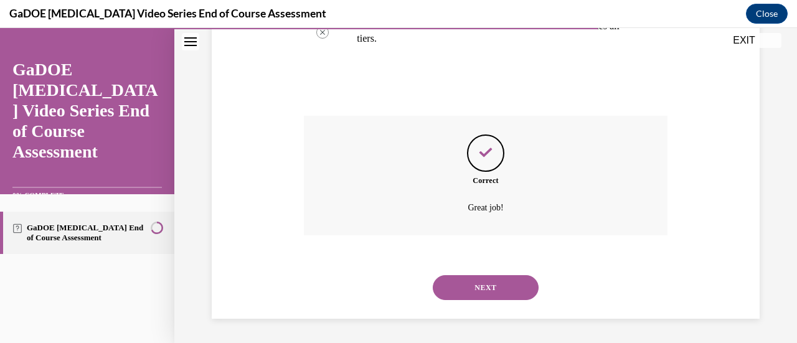
click at [478, 287] on button "NEXT" at bounding box center [486, 287] width 106 height 25
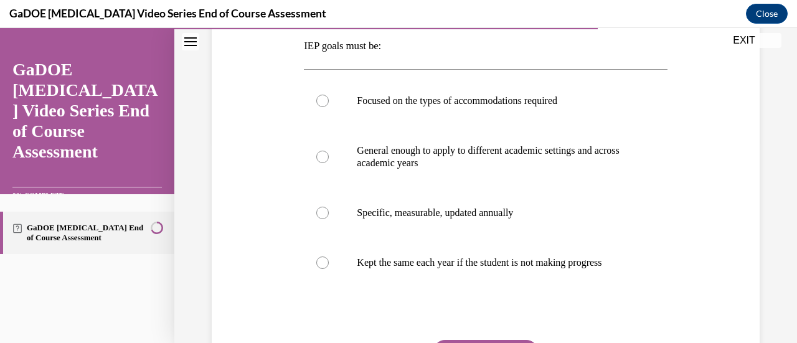
scroll to position [207, 0]
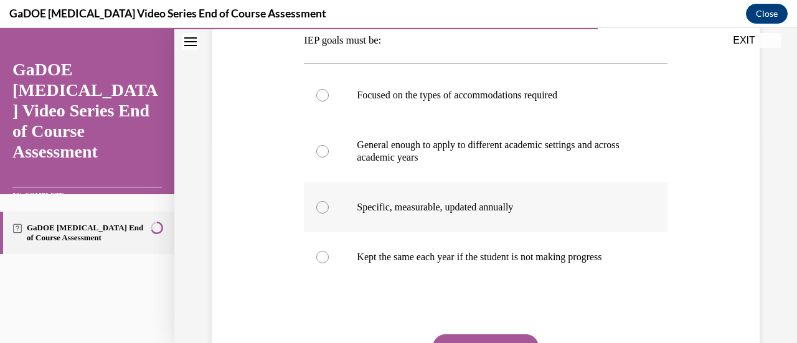
click at [318, 201] on div at bounding box center [322, 207] width 12 height 12
click at [318, 201] on input "Specific, measurable, updated annually" at bounding box center [322, 207] width 12 height 12
radio input "true"
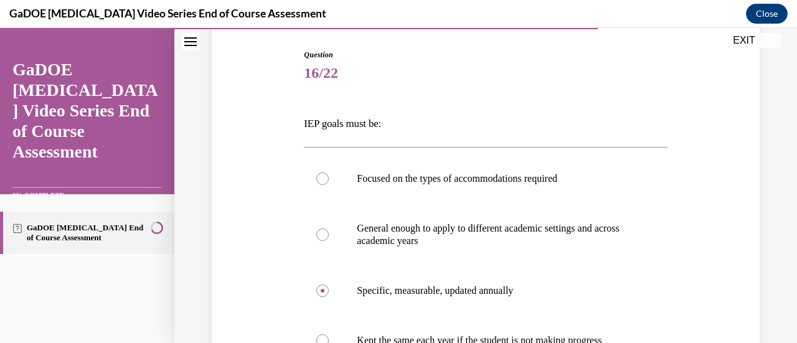
scroll to position [123, 0]
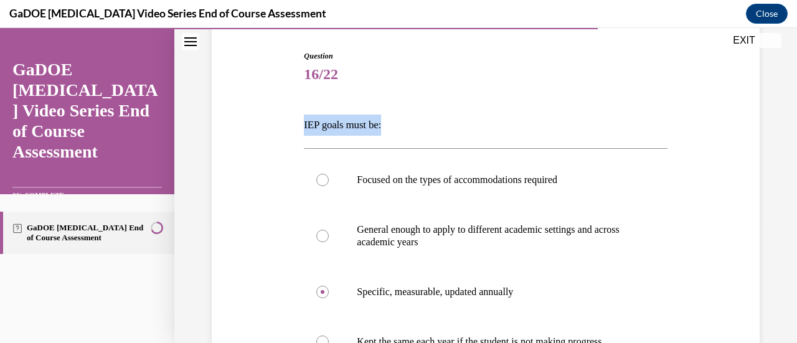
drag, startPoint x: 303, startPoint y: 125, endPoint x: 384, endPoint y: 130, distance: 81.1
click at [384, 130] on p "IEP goals must be:" at bounding box center [485, 125] width 363 height 21
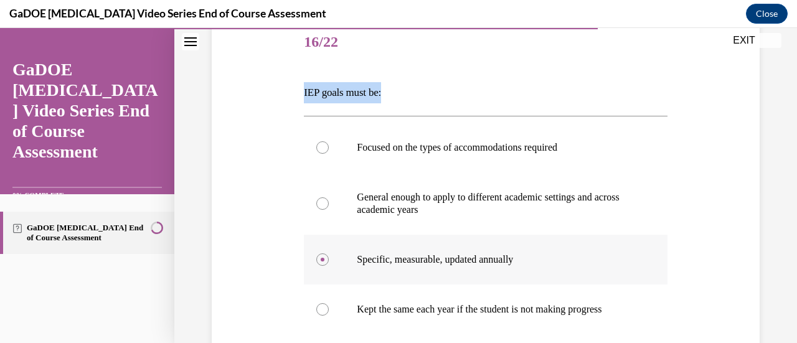
scroll to position [255, 0]
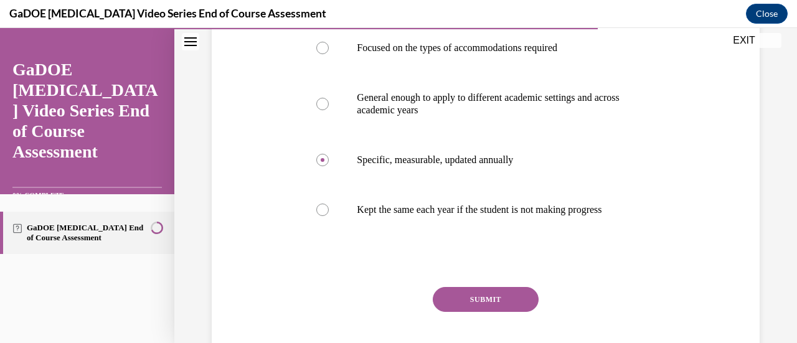
click at [453, 311] on button "SUBMIT" at bounding box center [486, 299] width 106 height 25
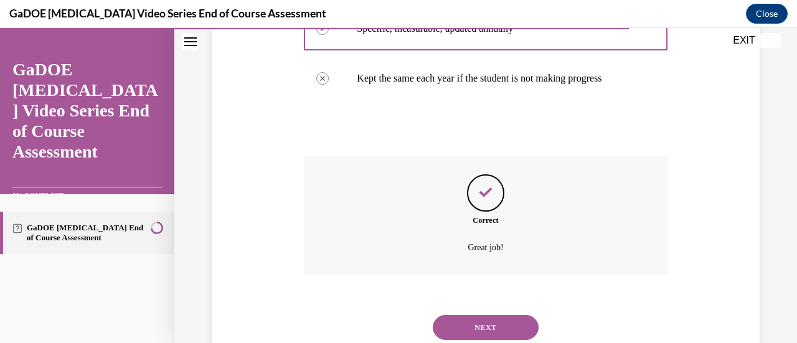
scroll to position [439, 0]
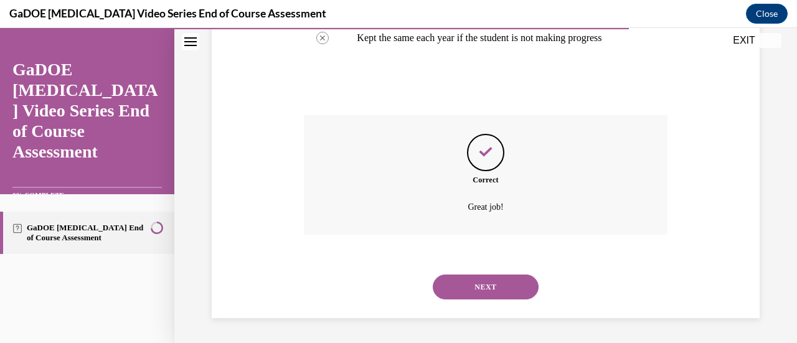
click at [459, 290] on button "NEXT" at bounding box center [486, 287] width 106 height 25
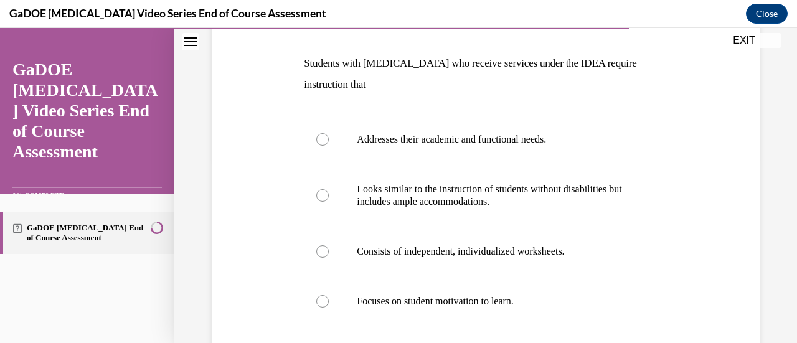
scroll to position [186, 0]
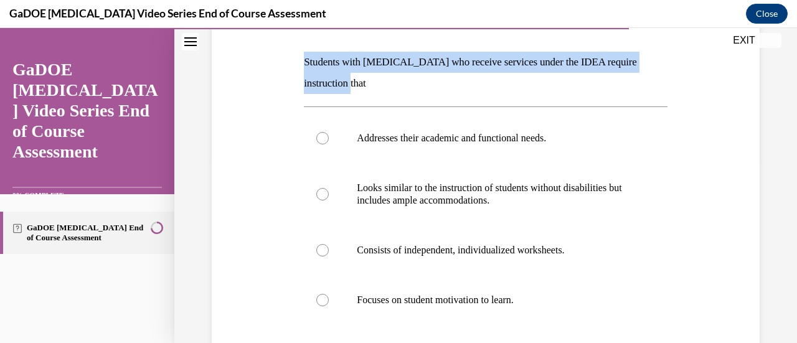
drag, startPoint x: 304, startPoint y: 62, endPoint x: 326, endPoint y: 78, distance: 27.2
click at [326, 78] on p "Students with dyslexia who receive services under the IDEA require instruction …" at bounding box center [485, 73] width 363 height 42
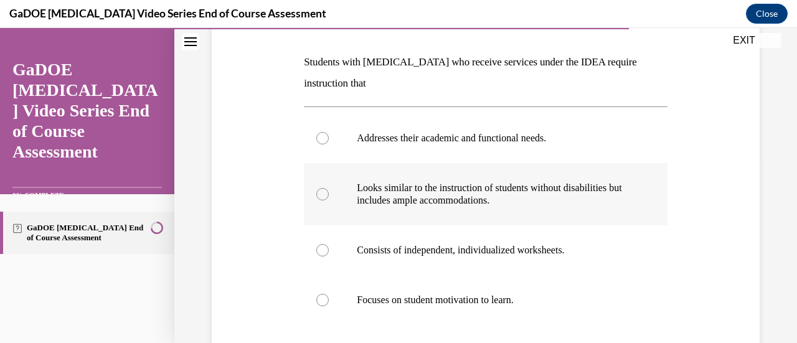
click at [316, 196] on div at bounding box center [322, 194] width 12 height 12
click at [316, 196] on input "Looks similar to the instruction of students without disabilities but includes …" at bounding box center [322, 194] width 12 height 12
radio input "true"
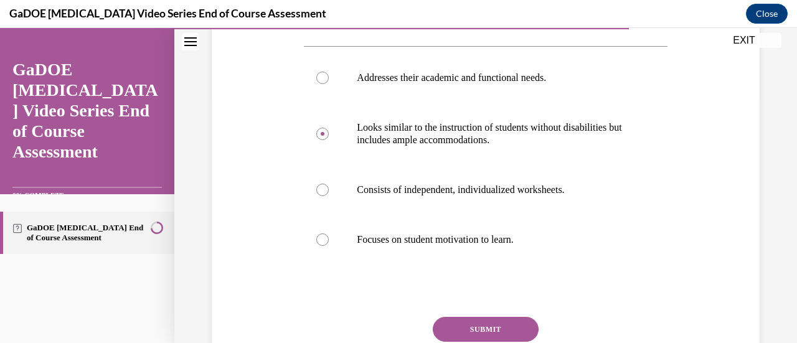
click at [487, 325] on button "SUBMIT" at bounding box center [486, 329] width 106 height 25
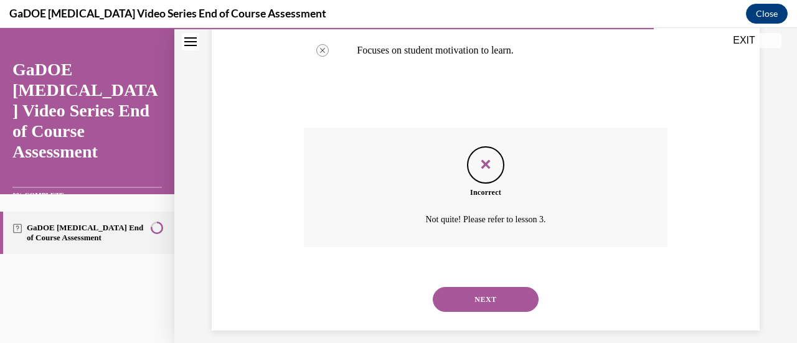
click at [485, 309] on button "NEXT" at bounding box center [486, 299] width 106 height 25
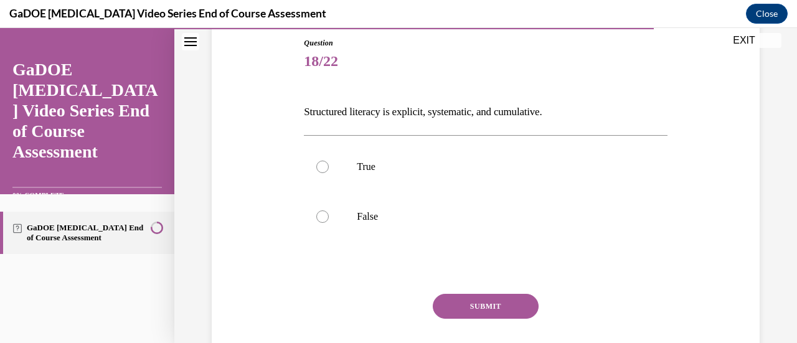
scroll to position [136, 0]
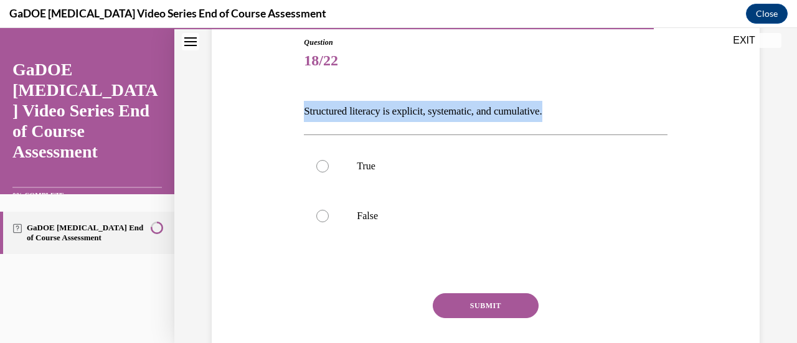
drag, startPoint x: 304, startPoint y: 110, endPoint x: 566, endPoint y: 105, distance: 262.3
click at [566, 105] on p "Structured literacy is explicit, systematic, and cumulative." at bounding box center [485, 111] width 363 height 21
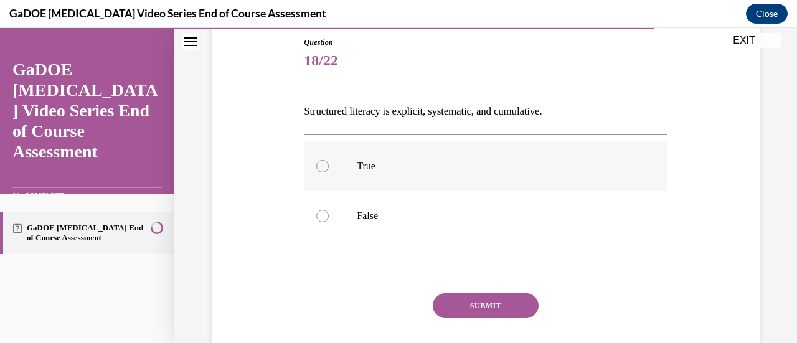
click at [325, 163] on div at bounding box center [322, 166] width 12 height 12
click at [325, 163] on input "True" at bounding box center [322, 166] width 12 height 12
radio input "true"
click at [481, 306] on button "SUBMIT" at bounding box center [486, 305] width 106 height 25
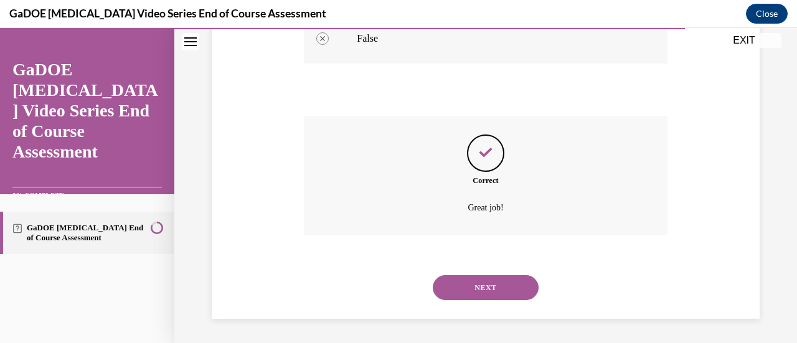
scroll to position [313, 0]
click at [485, 292] on button "NEXT" at bounding box center [486, 288] width 106 height 25
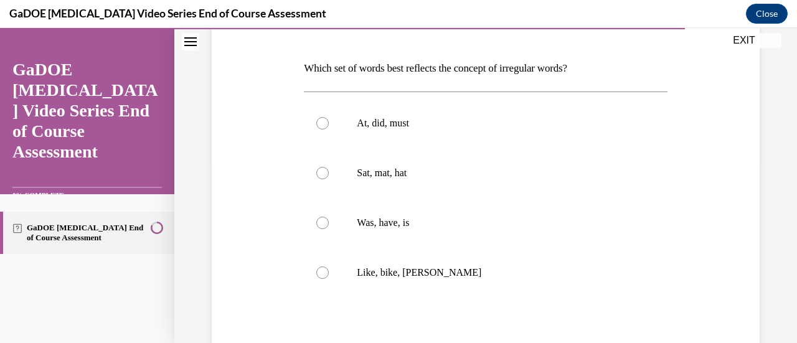
scroll to position [180, 0]
click at [320, 221] on div at bounding box center [322, 222] width 12 height 12
click at [320, 221] on input "Was, have, is" at bounding box center [322, 222] width 12 height 12
radio input "true"
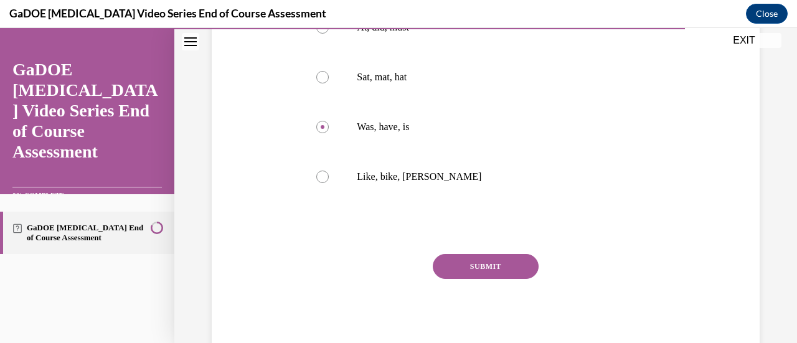
click at [482, 257] on button "SUBMIT" at bounding box center [486, 266] width 106 height 25
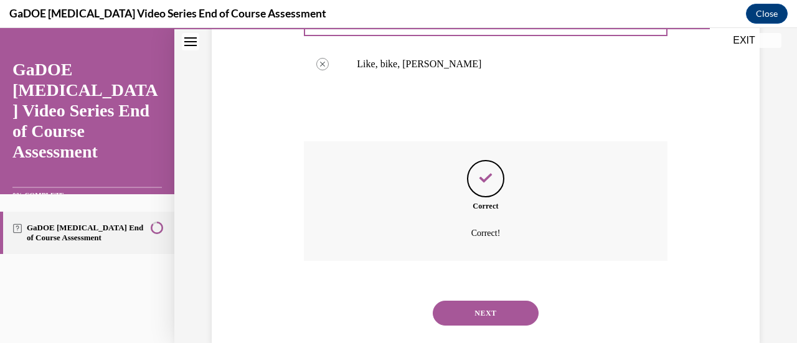
scroll to position [402, 0]
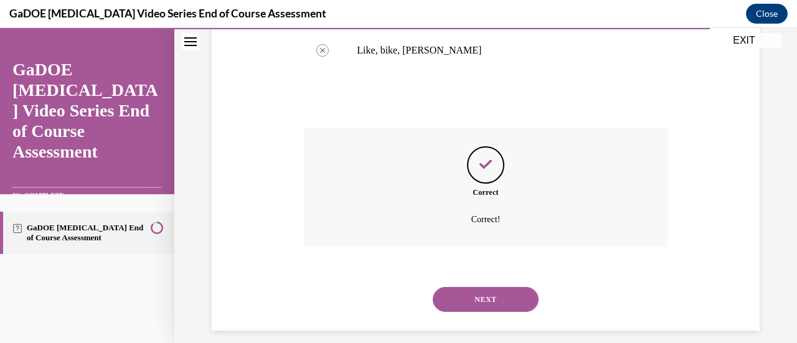
click at [473, 298] on button "NEXT" at bounding box center [486, 299] width 106 height 25
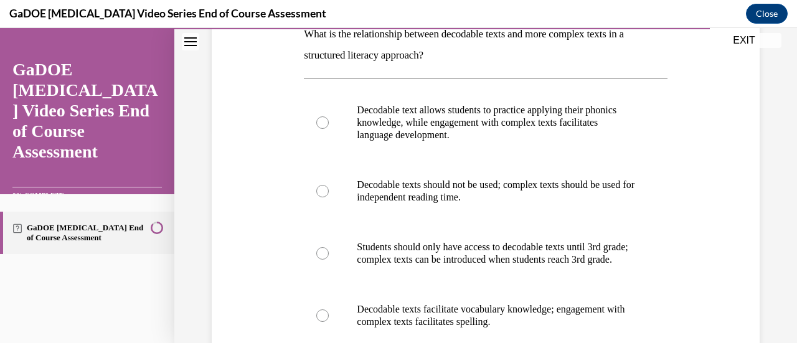
scroll to position [207, 0]
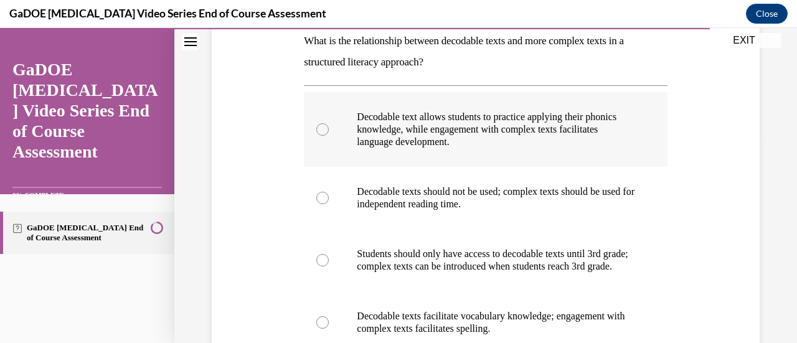
click at [321, 129] on div at bounding box center [322, 129] width 12 height 12
click at [321, 129] on input "Decodable text allows students to practice applying their phonics knowledge, wh…" at bounding box center [322, 129] width 12 height 12
radio input "true"
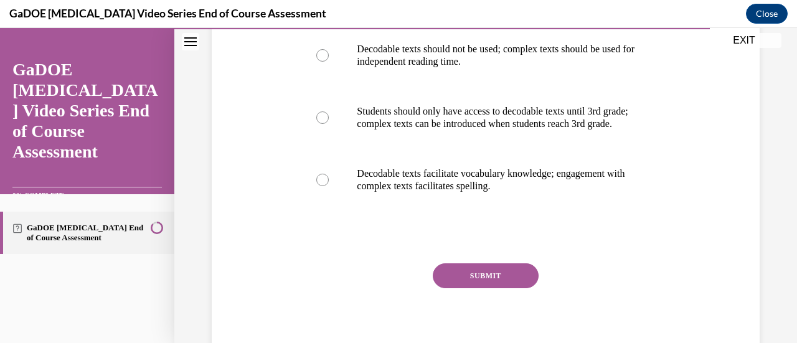
click at [475, 288] on button "SUBMIT" at bounding box center [486, 276] width 106 height 25
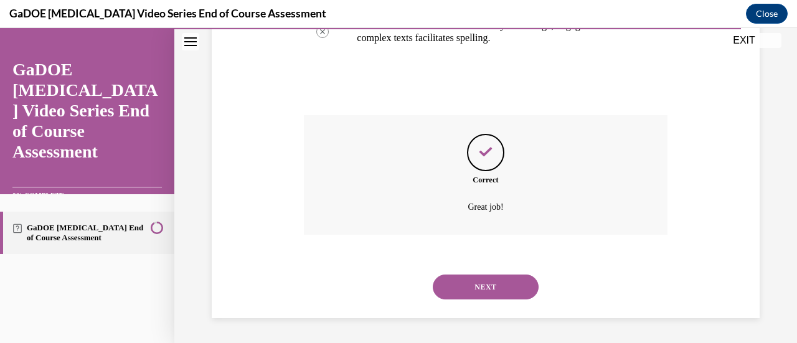
click at [475, 293] on button "NEXT" at bounding box center [486, 287] width 106 height 25
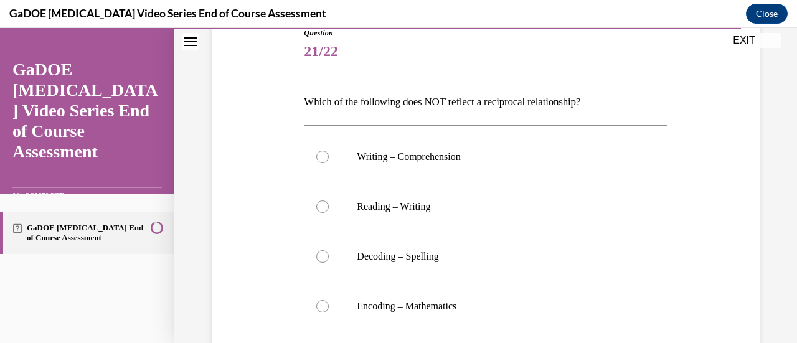
scroll to position [146, 0]
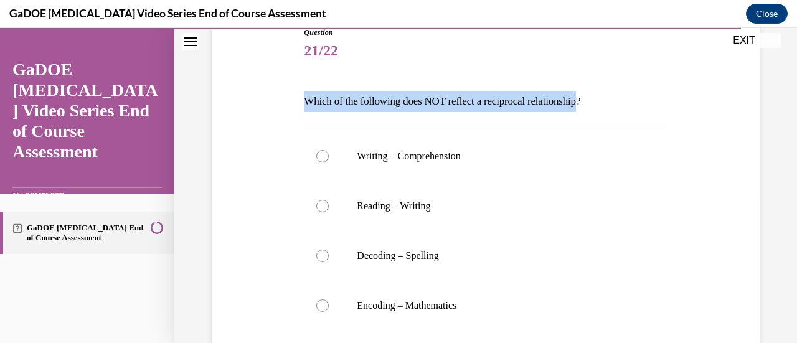
drag, startPoint x: 304, startPoint y: 99, endPoint x: 597, endPoint y: 93, distance: 292.9
click at [597, 93] on p "Which of the following does NOT reflect a reciprocal relationship?" at bounding box center [485, 101] width 363 height 21
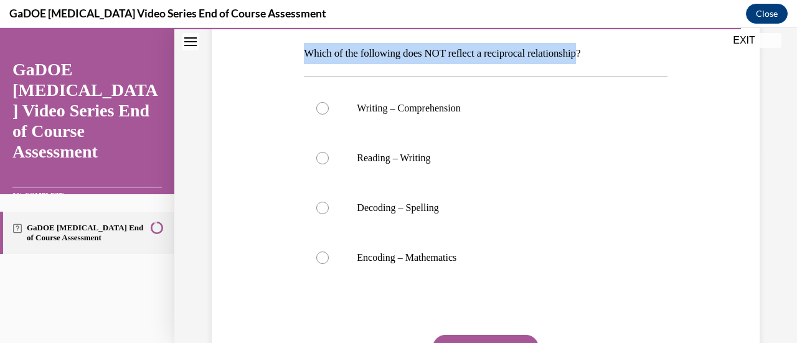
scroll to position [195, 0]
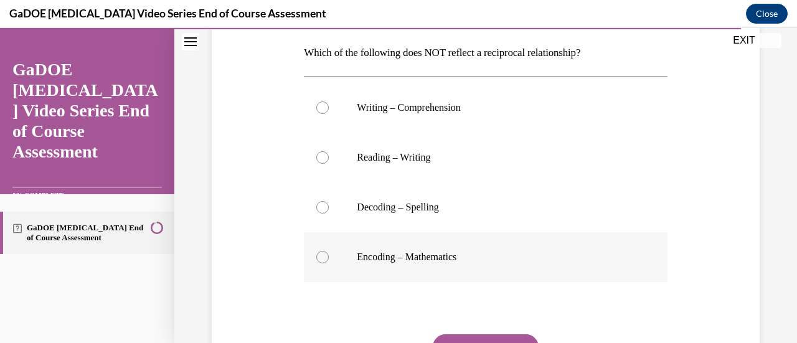
click at [324, 257] on div at bounding box center [322, 257] width 12 height 12
click at [324, 257] on input "Encoding – Mathematics" at bounding box center [322, 257] width 12 height 12
radio input "true"
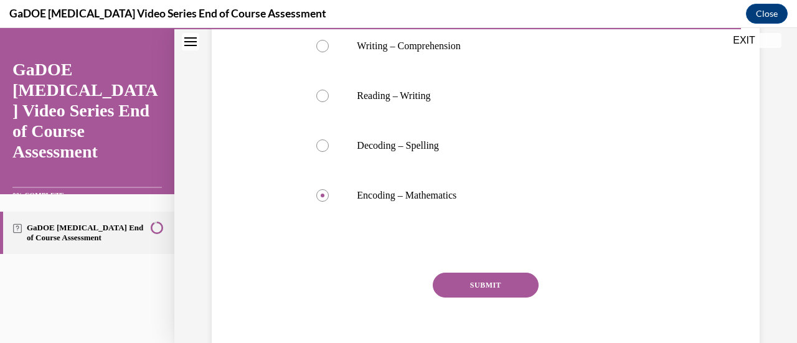
click at [478, 288] on button "SUBMIT" at bounding box center [486, 285] width 106 height 25
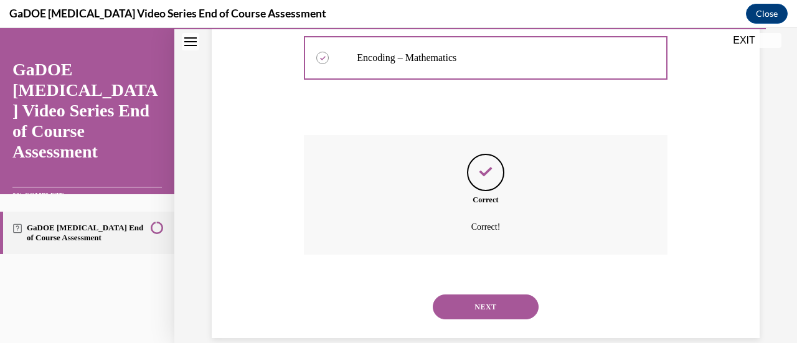
scroll to position [396, 0]
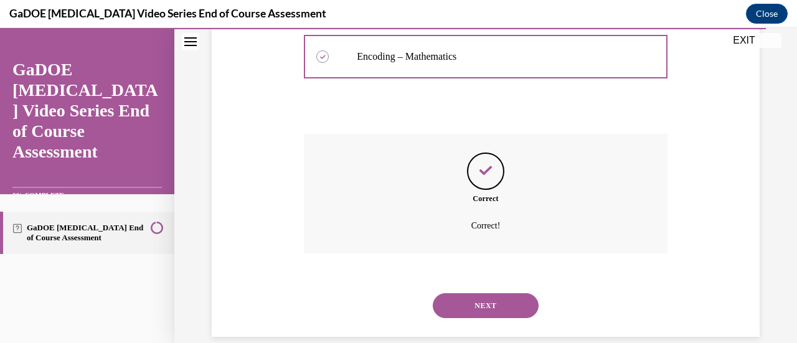
click at [468, 308] on button "NEXT" at bounding box center [486, 305] width 106 height 25
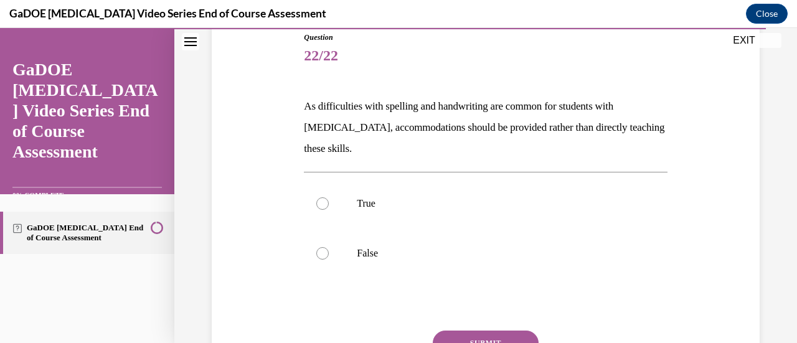
scroll to position [150, 0]
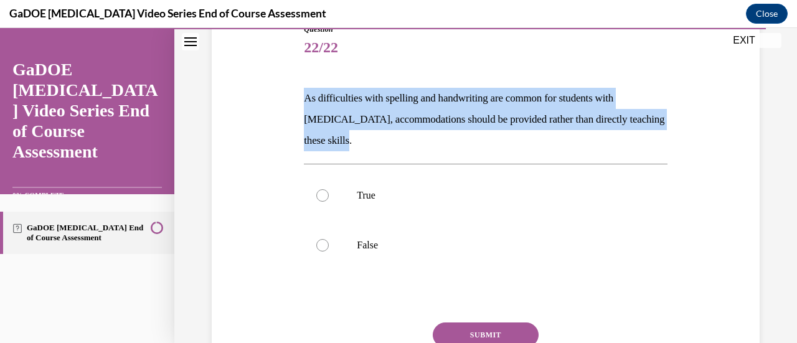
drag, startPoint x: 306, startPoint y: 98, endPoint x: 376, endPoint y: 134, distance: 78.3
click at [376, 134] on p "As difficulties with spelling and handwriting are common for students with dysl…" at bounding box center [485, 120] width 363 height 64
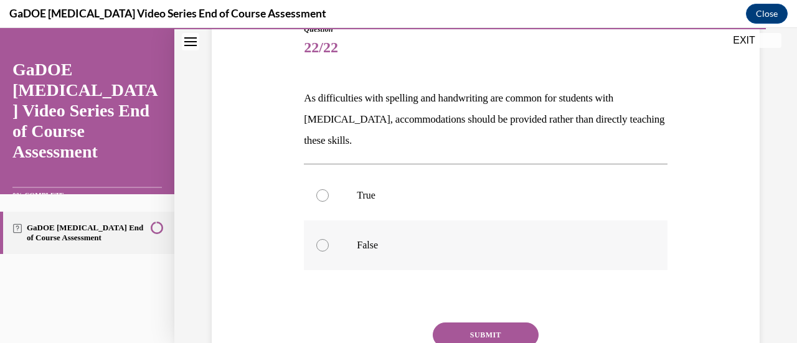
click at [328, 250] on label "False" at bounding box center [485, 246] width 363 height 50
click at [328, 250] on input "False" at bounding box center [322, 245] width 12 height 12
radio input "true"
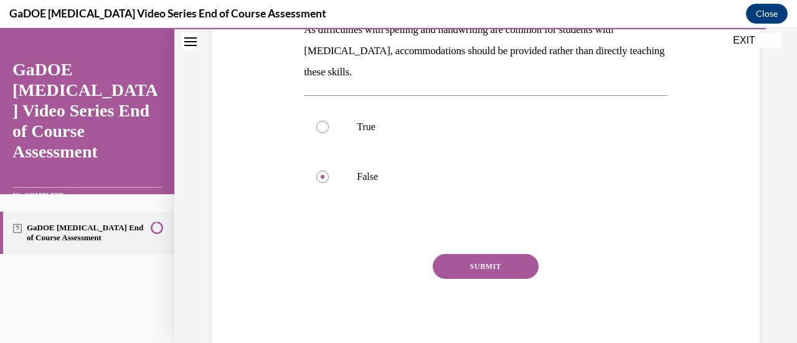
click at [480, 265] on button "SUBMIT" at bounding box center [486, 266] width 106 height 25
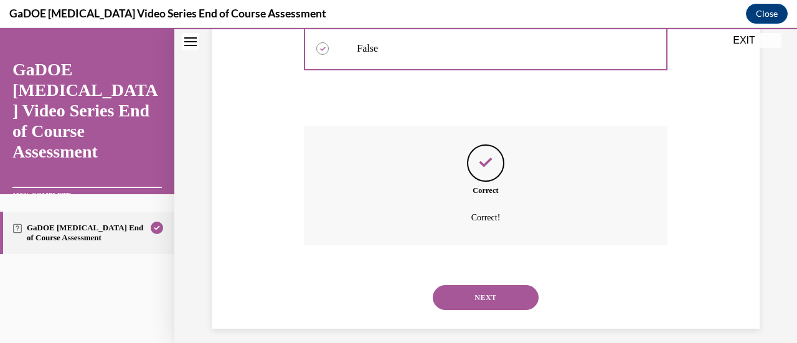
click at [478, 295] on button "NEXT" at bounding box center [486, 297] width 106 height 25
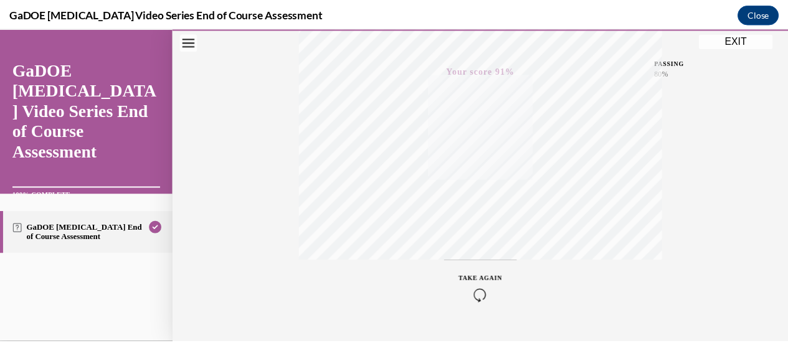
scroll to position [295, 0]
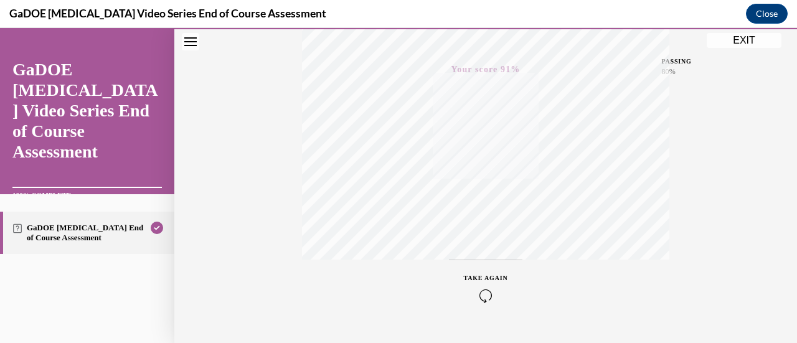
click at [753, 35] on button "EXIT" at bounding box center [744, 40] width 75 height 15
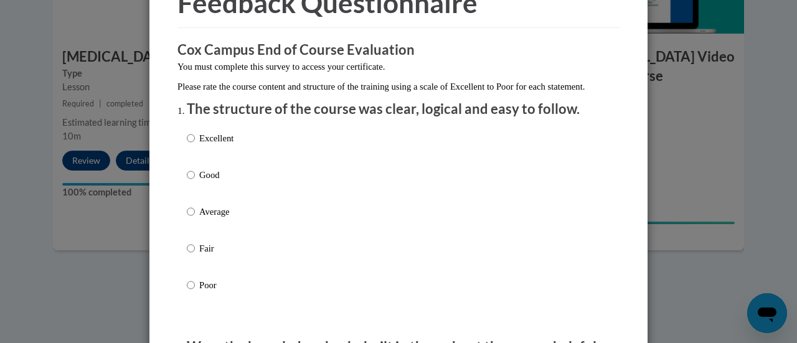
scroll to position [91, 0]
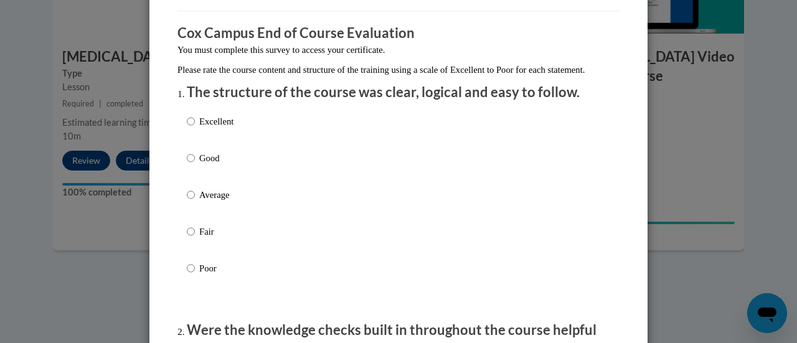
click at [190, 168] on label "Good" at bounding box center [210, 168] width 47 height 34
click at [190, 165] on input "Good" at bounding box center [191, 158] width 8 height 14
radio input "true"
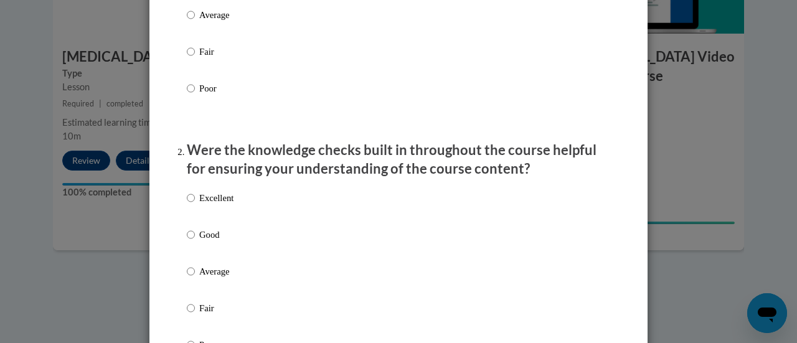
scroll to position [278, 0]
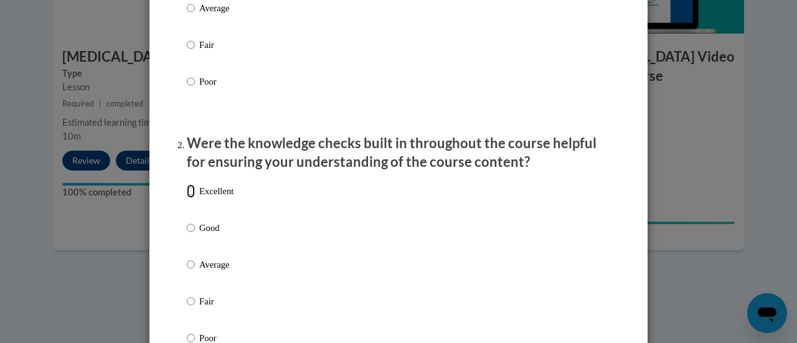
click at [187, 198] on input "Excellent" at bounding box center [191, 191] width 8 height 14
radio input "true"
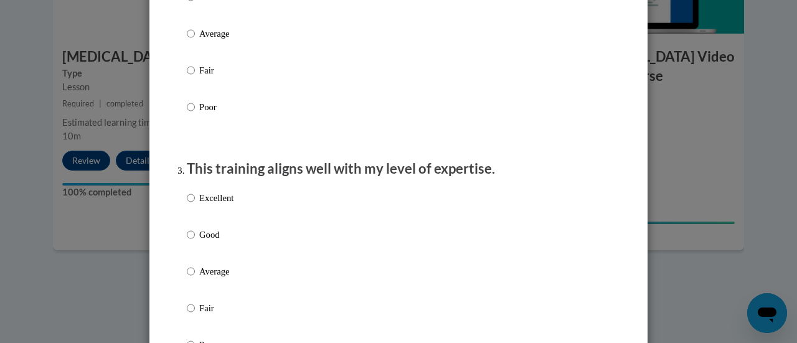
scroll to position [508, 0]
click at [187, 206] on input "Excellent" at bounding box center [191, 199] width 8 height 14
radio input "true"
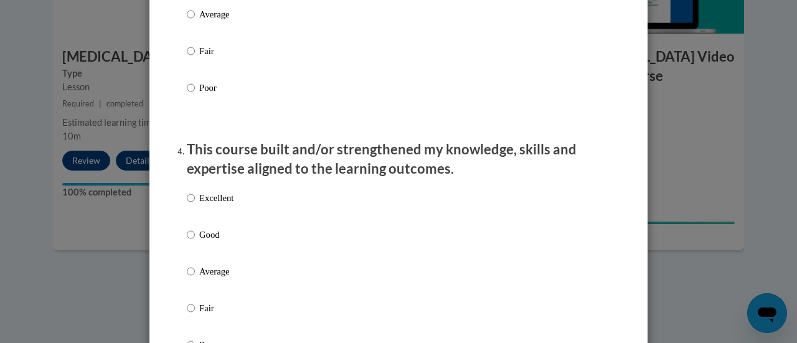
scroll to position [768, 0]
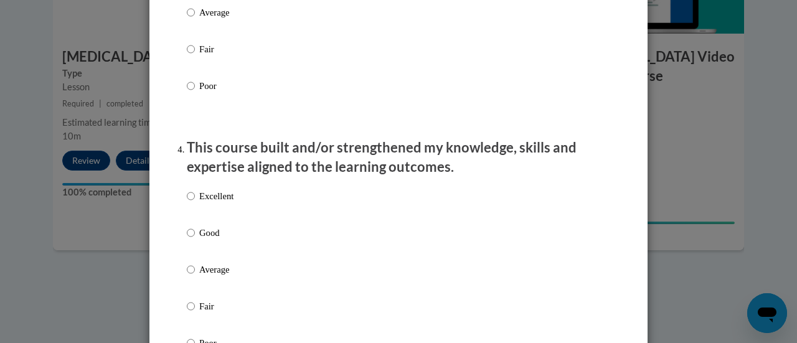
click at [191, 242] on label "Good" at bounding box center [210, 243] width 47 height 34
click at [191, 240] on input "Good" at bounding box center [191, 233] width 8 height 14
radio input "true"
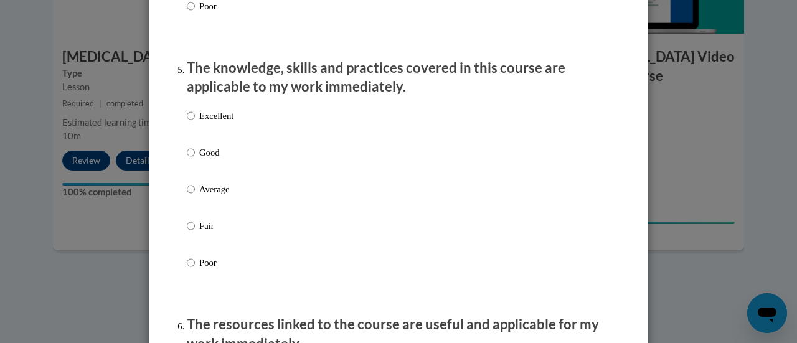
scroll to position [1105, 0]
click at [187, 159] on input "Good" at bounding box center [191, 153] width 8 height 14
radio input "true"
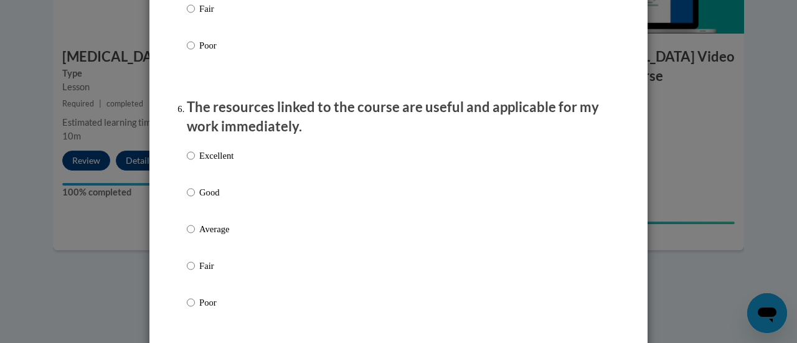
scroll to position [1331, 0]
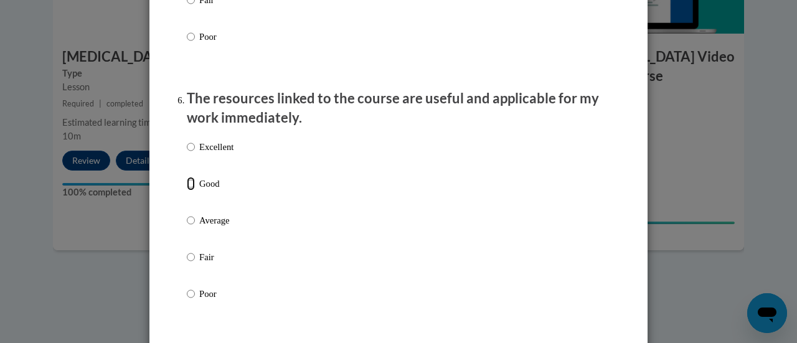
click at [187, 191] on input "Good" at bounding box center [191, 184] width 8 height 14
radio input "true"
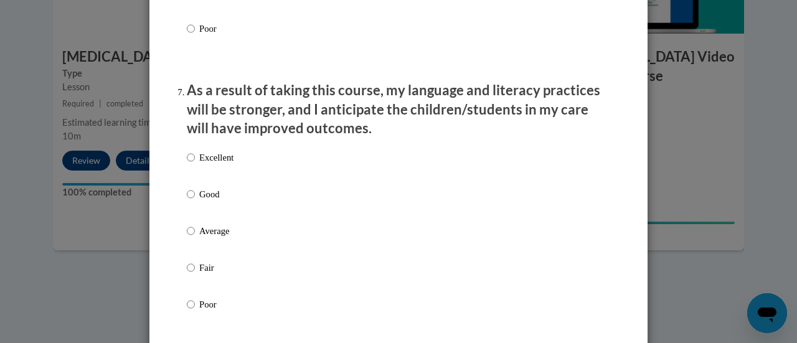
scroll to position [1597, 0]
click at [187, 213] on label "Good" at bounding box center [210, 205] width 47 height 34
click at [187, 201] on input "Good" at bounding box center [191, 195] width 8 height 14
radio input "true"
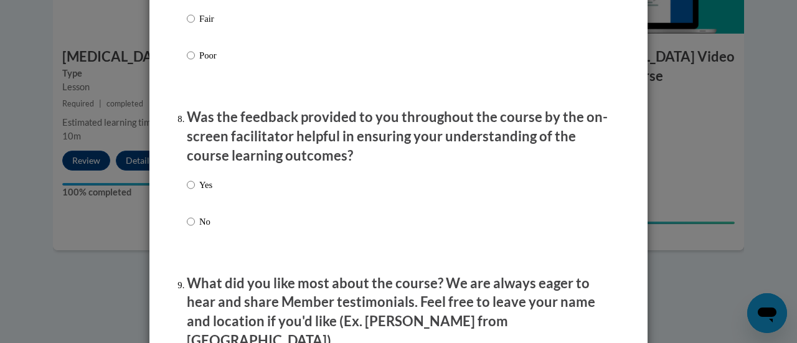
scroll to position [1845, 0]
click at [189, 192] on input "Yes" at bounding box center [191, 186] width 8 height 14
radio input "true"
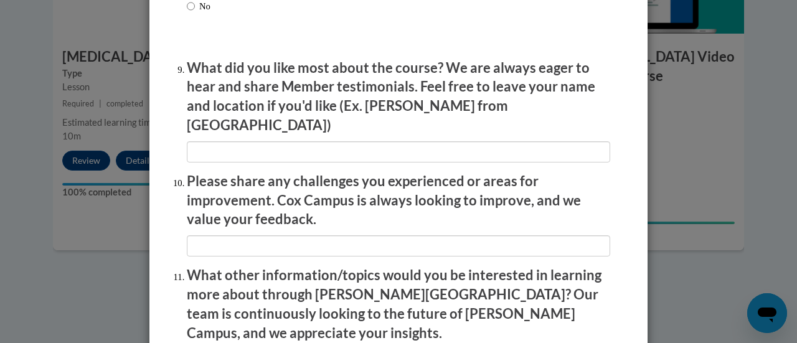
scroll to position [2062, 0]
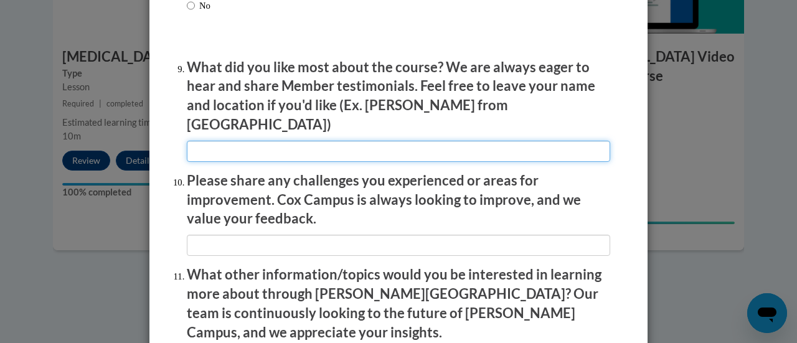
click at [227, 141] on input "textbox" at bounding box center [399, 151] width 424 height 21
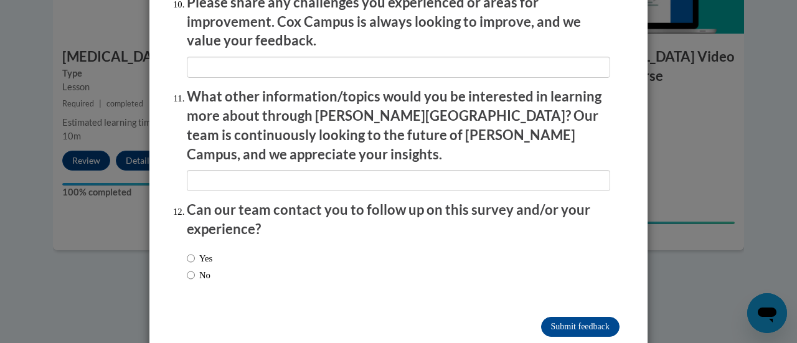
scroll to position [2241, 0]
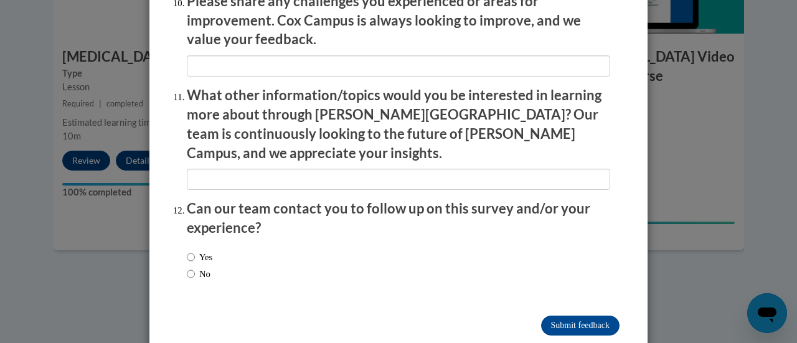
type input "Information was easy to understand and follow"
click at [187, 267] on input "No" at bounding box center [191, 274] width 8 height 14
radio input "true"
click at [544, 316] on input "Submit feedback" at bounding box center [580, 326] width 78 height 20
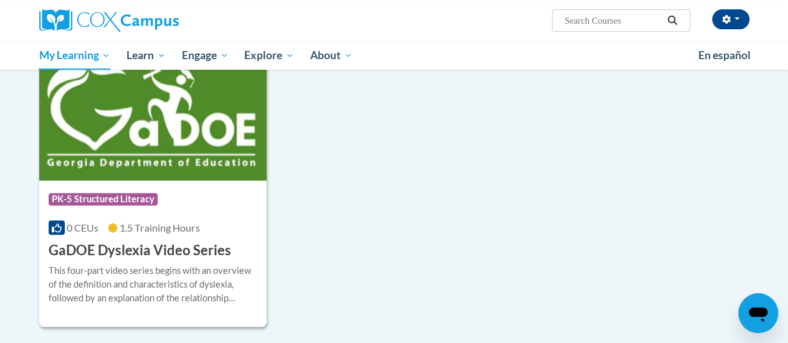
scroll to position [245, 0]
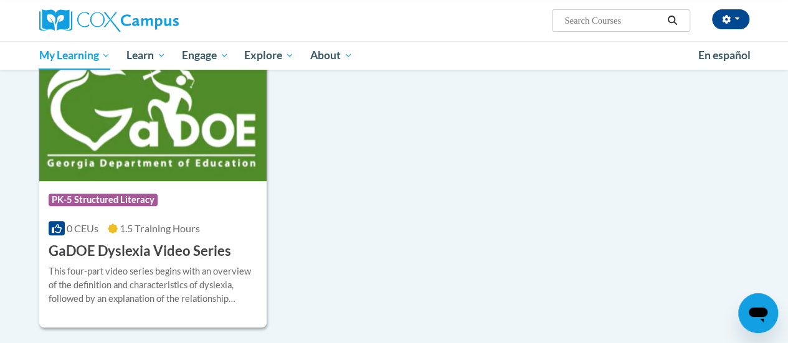
click at [279, 229] on div "Course Category: PK-5 Structured Literacy 0 CEUs 1.5 Training Hours COURSE GaDO…" at bounding box center [394, 191] width 710 height 274
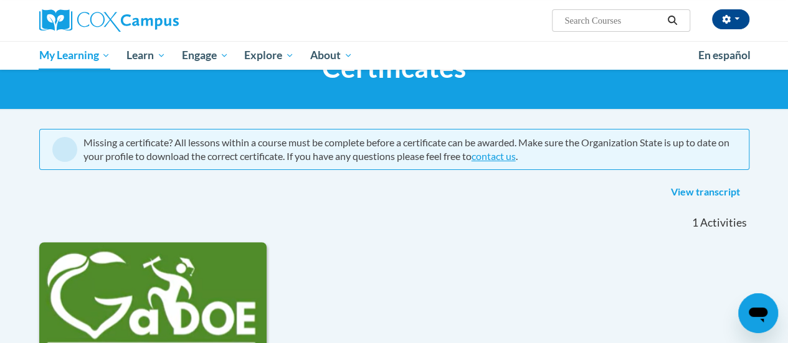
scroll to position [70, 0]
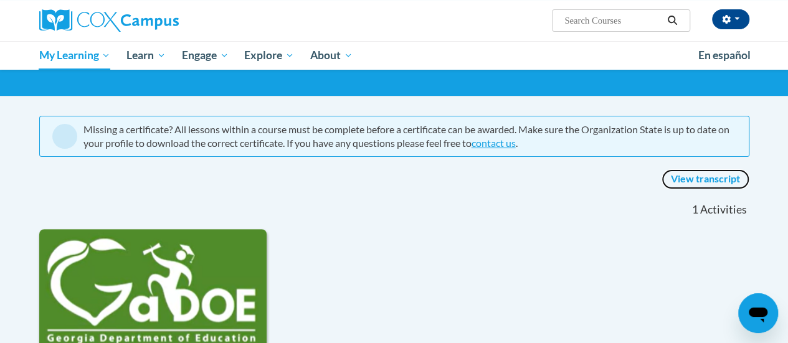
click at [713, 176] on link "View transcript" at bounding box center [706, 179] width 88 height 20
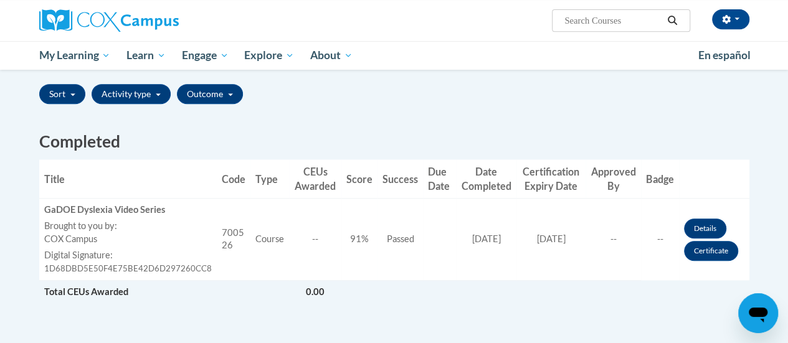
scroll to position [285, 0]
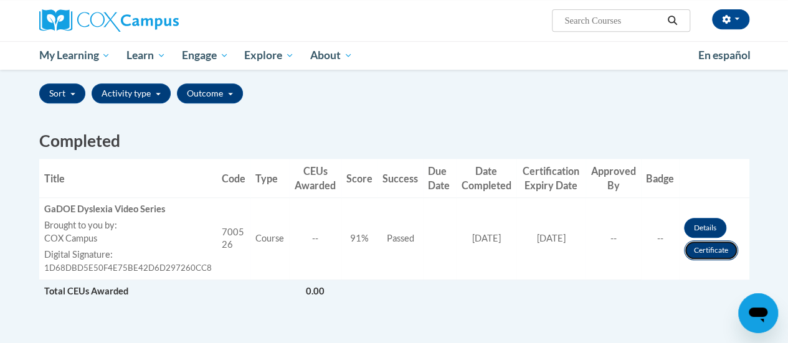
click at [731, 250] on link "Certificate" at bounding box center [711, 250] width 54 height 20
